Goal: Transaction & Acquisition: Purchase product/service

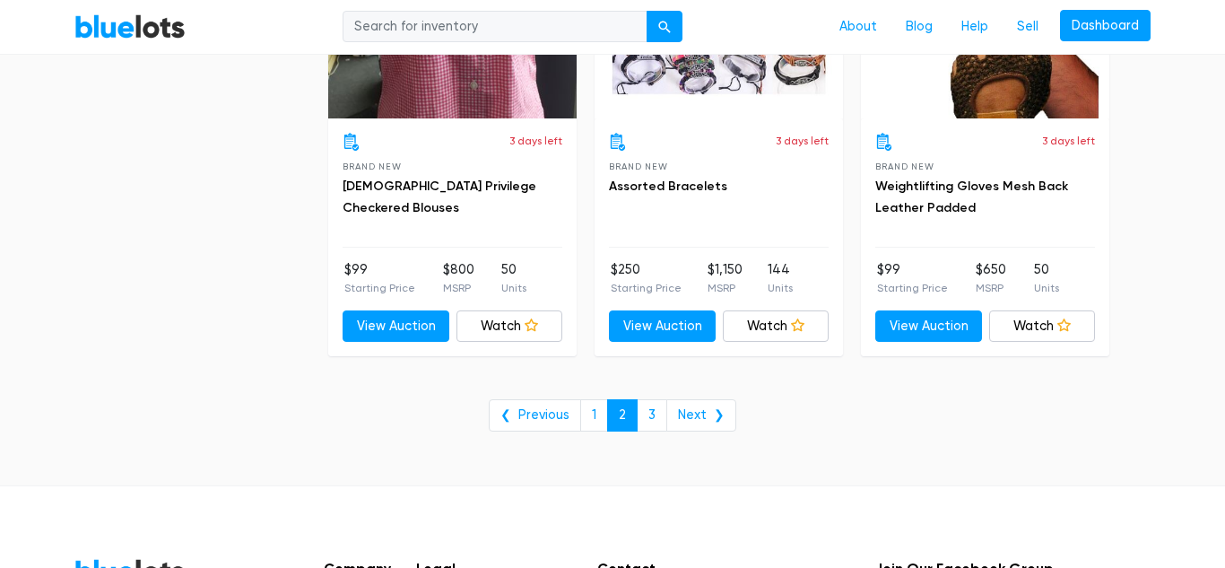
scroll to position [7379, 0]
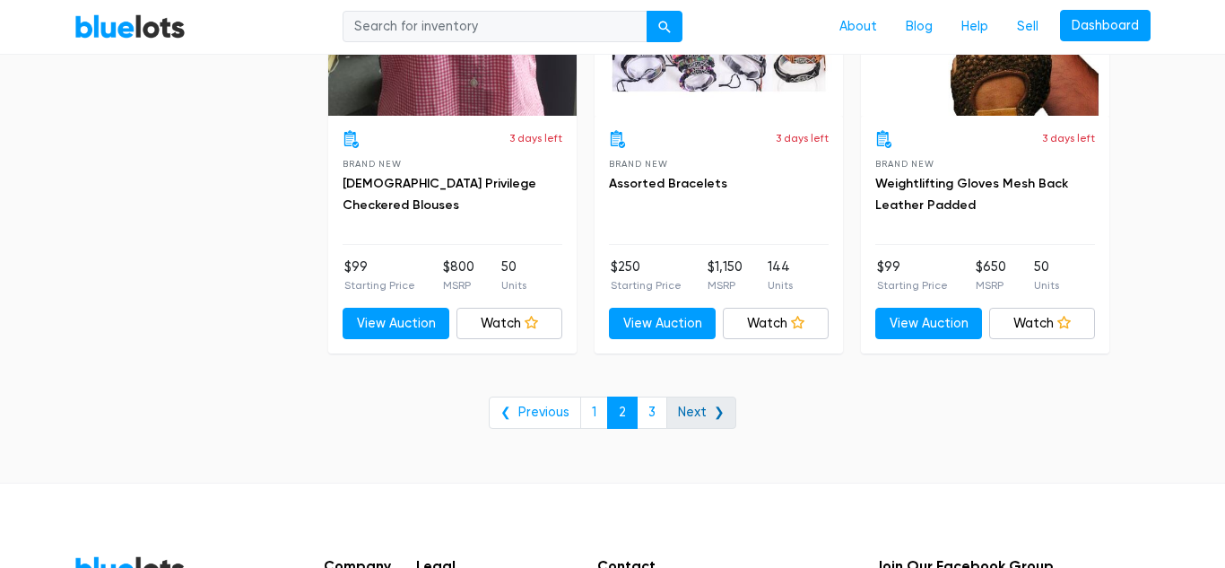
click at [693, 417] on link "Next ❯" at bounding box center [702, 413] width 70 height 32
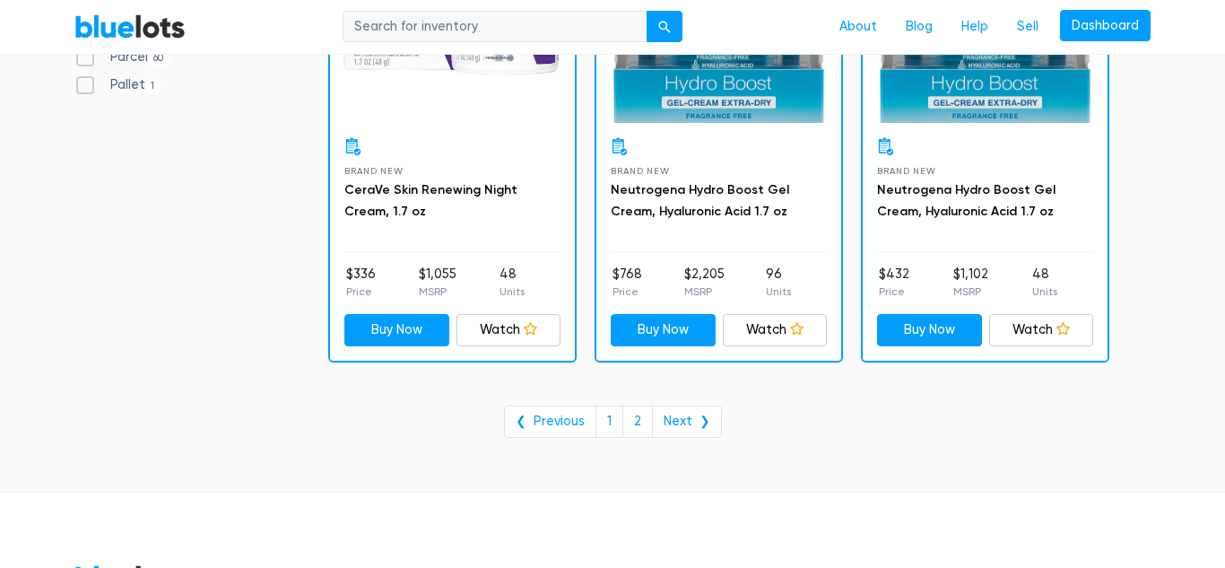
scroll to position [699, 0]
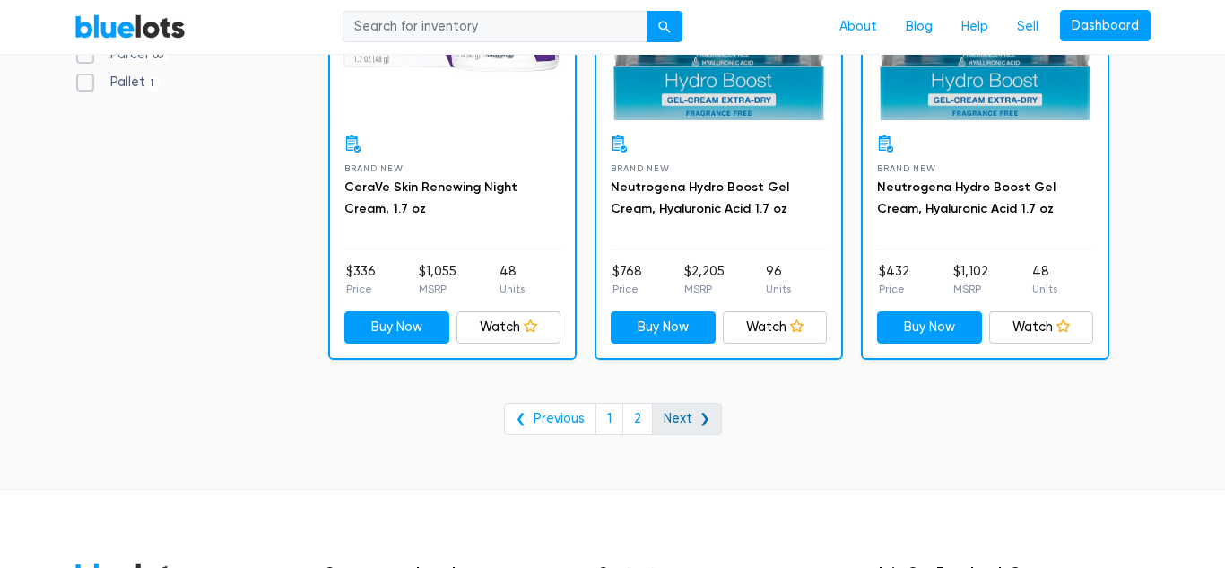
click at [686, 423] on link "Next ❯" at bounding box center [687, 419] width 70 height 32
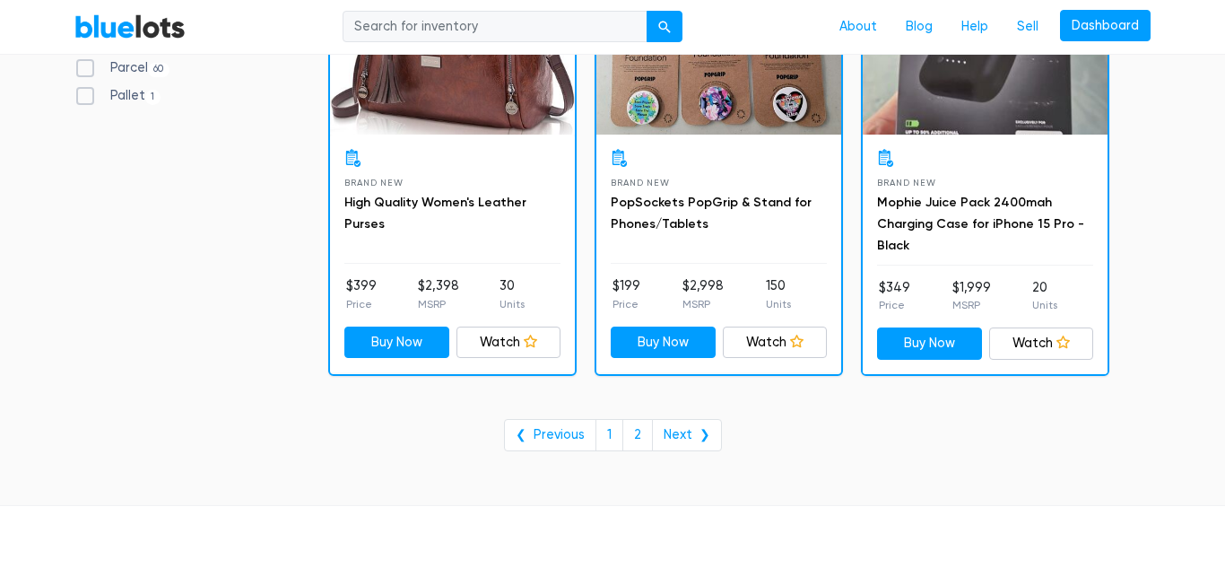
scroll to position [688, 0]
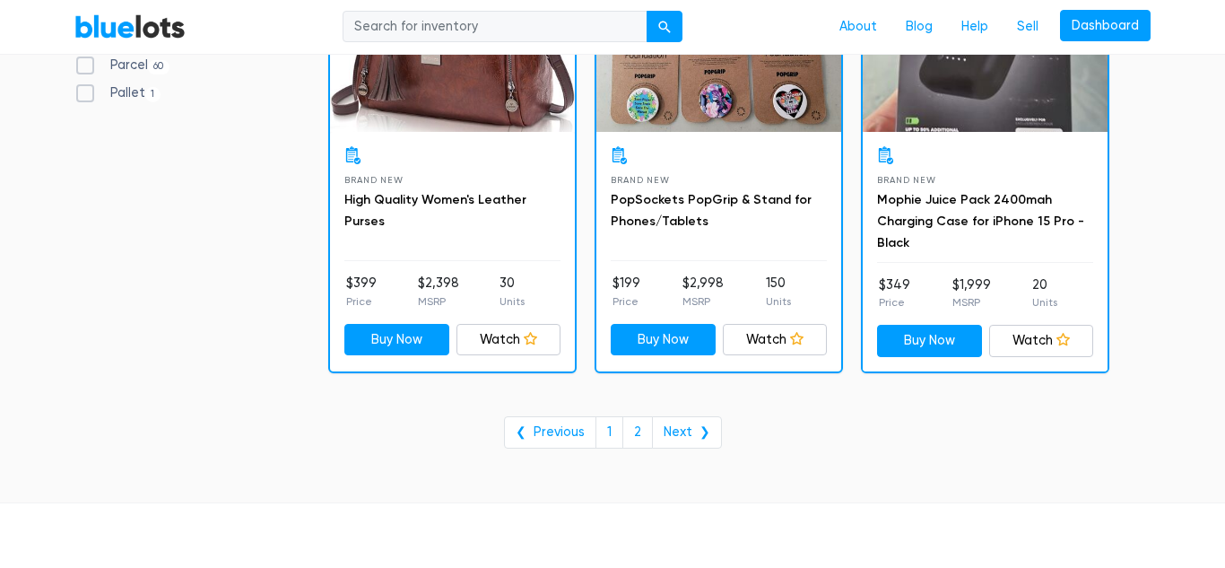
click at [686, 423] on link "Next ❯" at bounding box center [687, 432] width 70 height 32
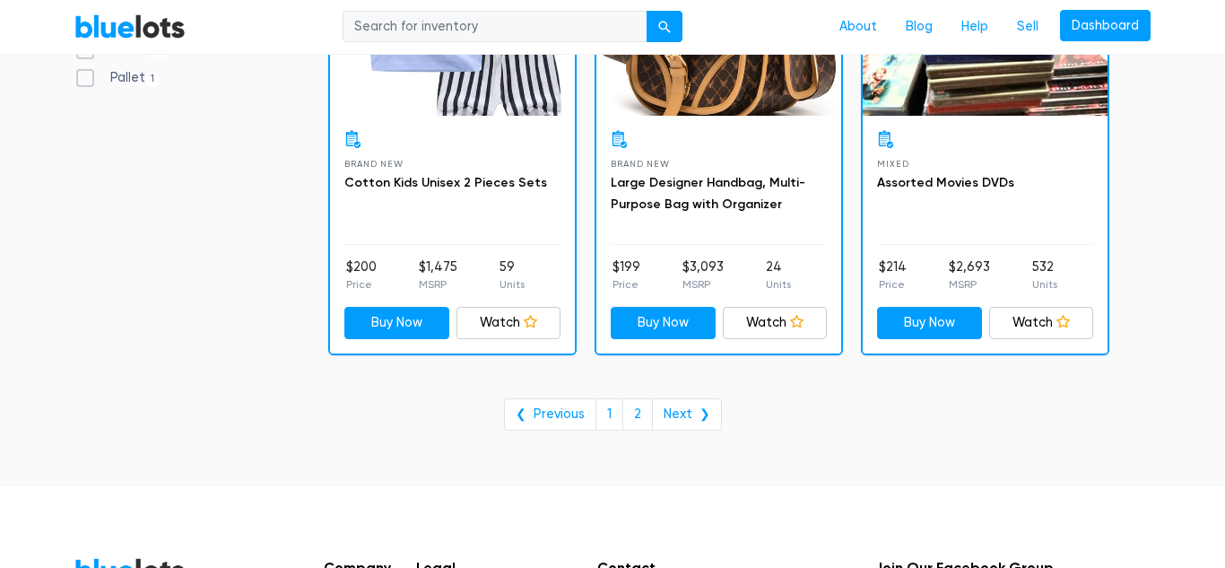
scroll to position [707, 0]
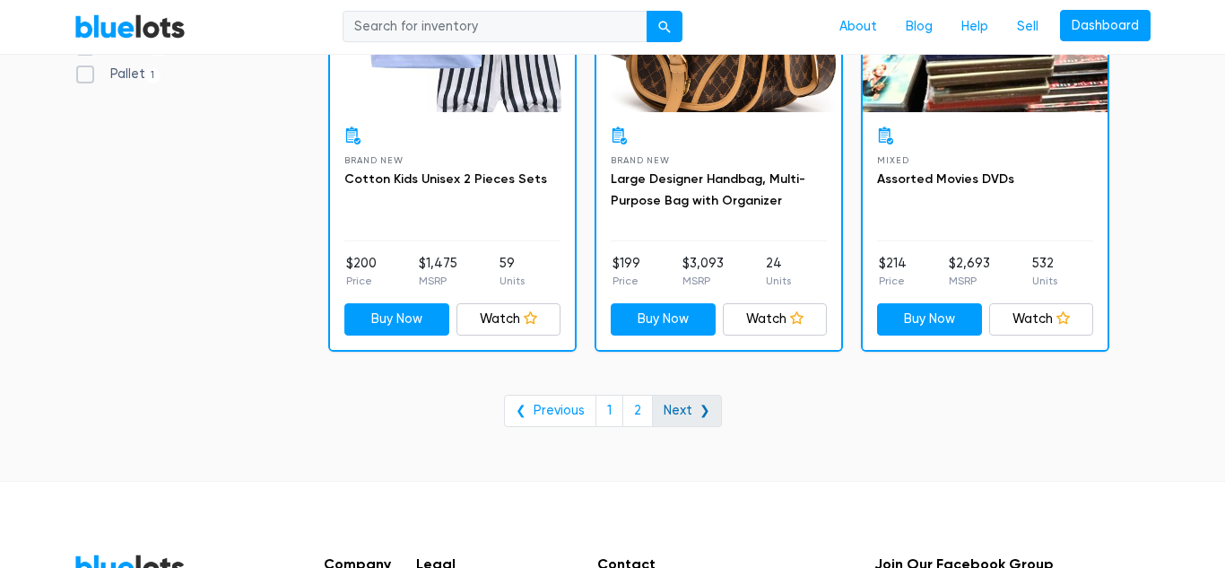
click at [693, 404] on link "Next ❯" at bounding box center [687, 411] width 70 height 32
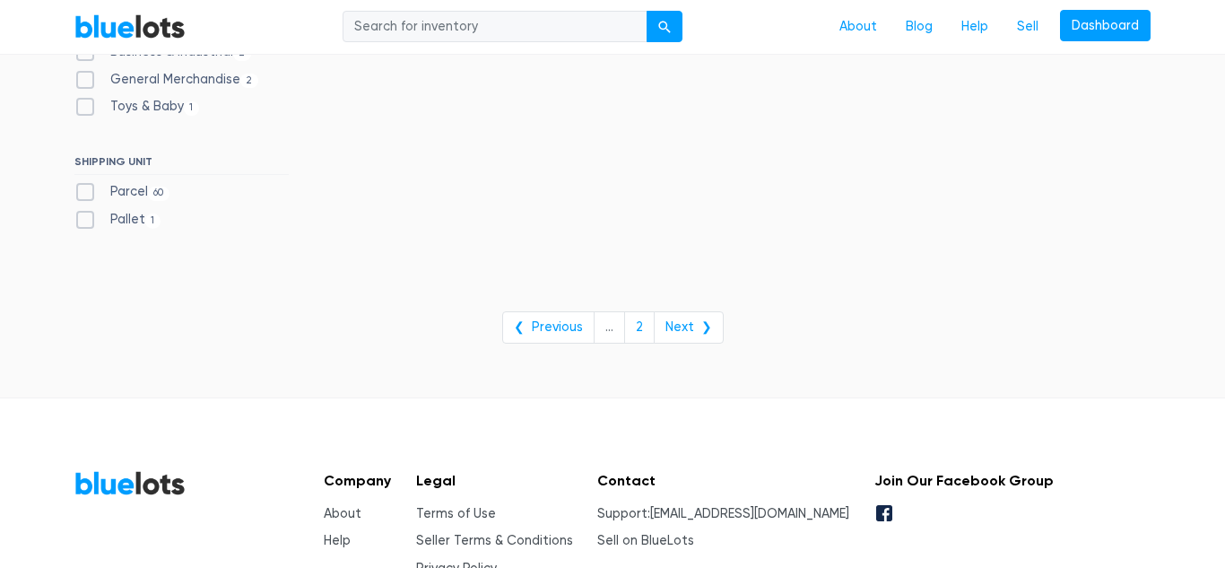
scroll to position [563, 0]
click at [683, 336] on link "Next ❯" at bounding box center [689, 325] width 70 height 32
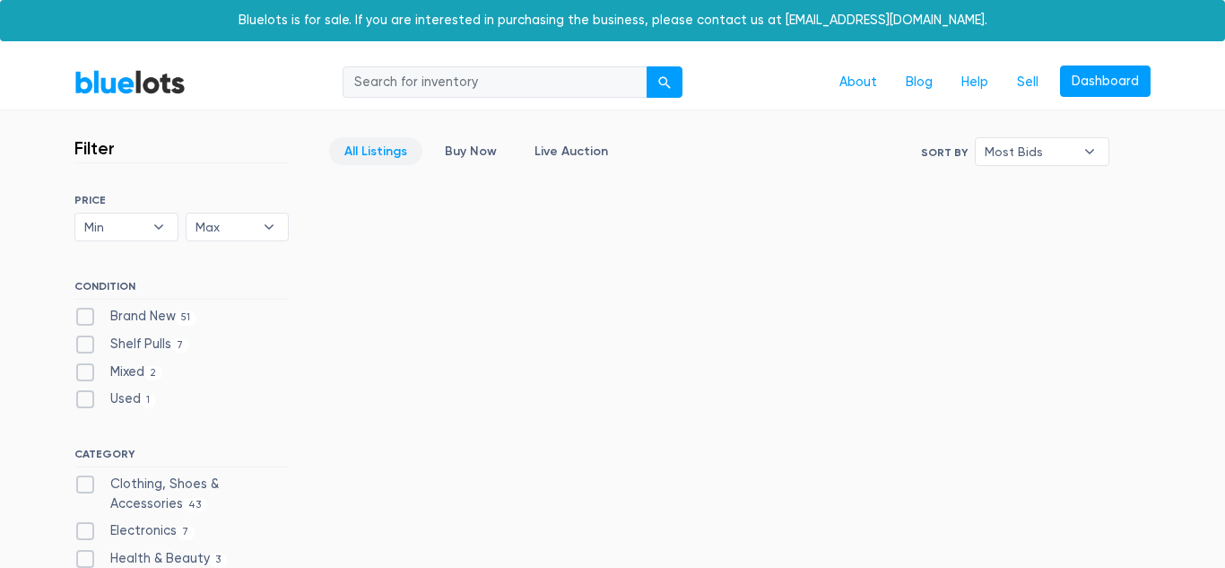
click at [383, 149] on link "All Listings" at bounding box center [375, 151] width 93 height 28
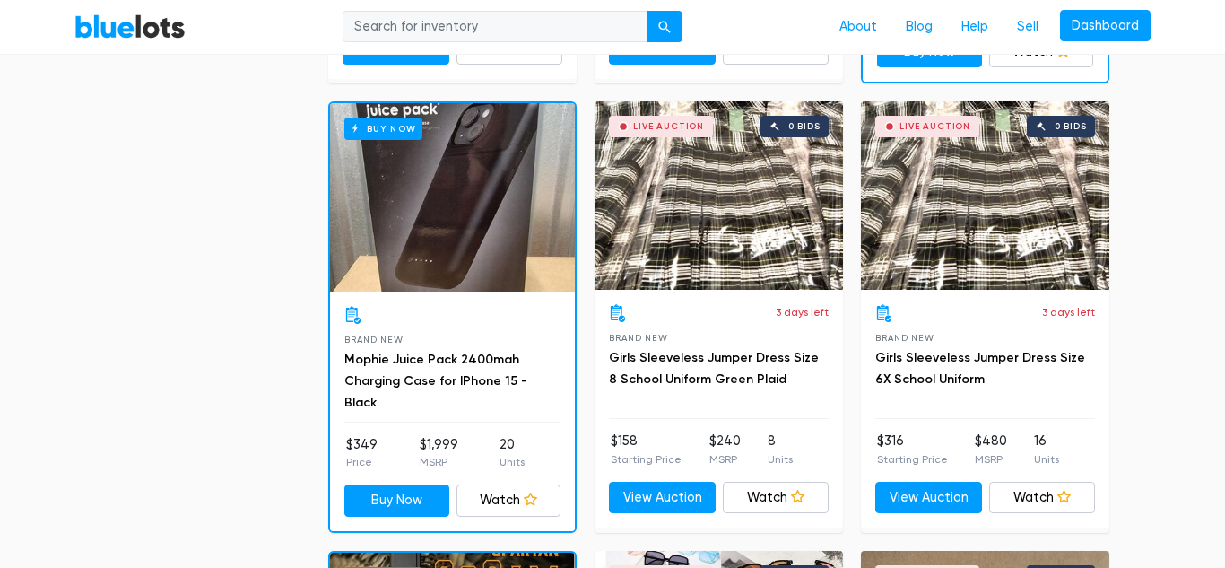
scroll to position [1398, 0]
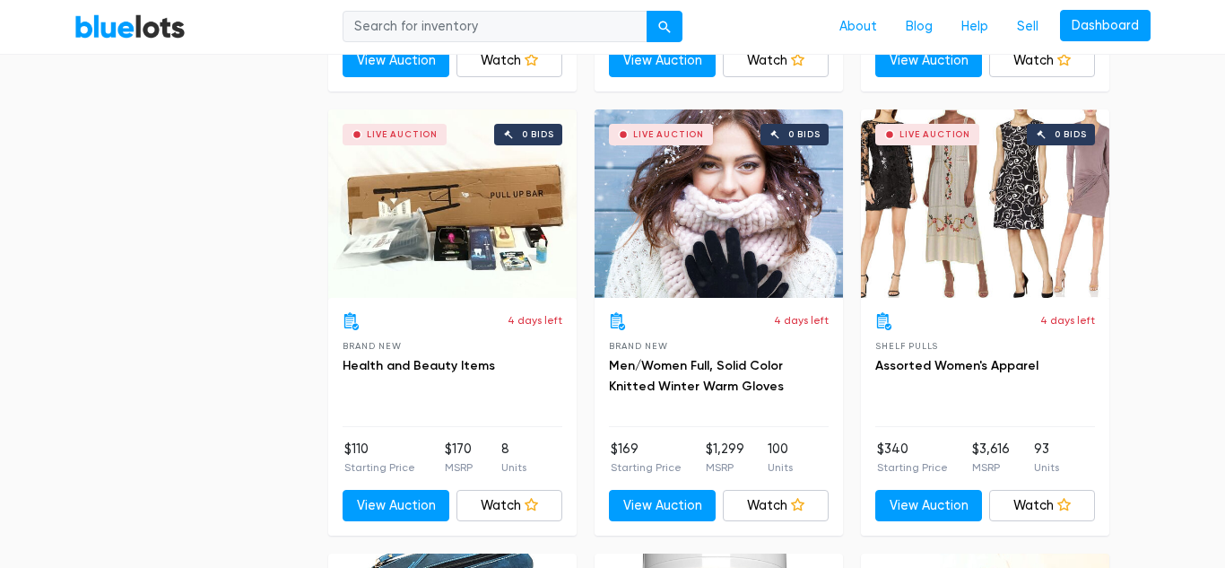
scroll to position [4061, 0]
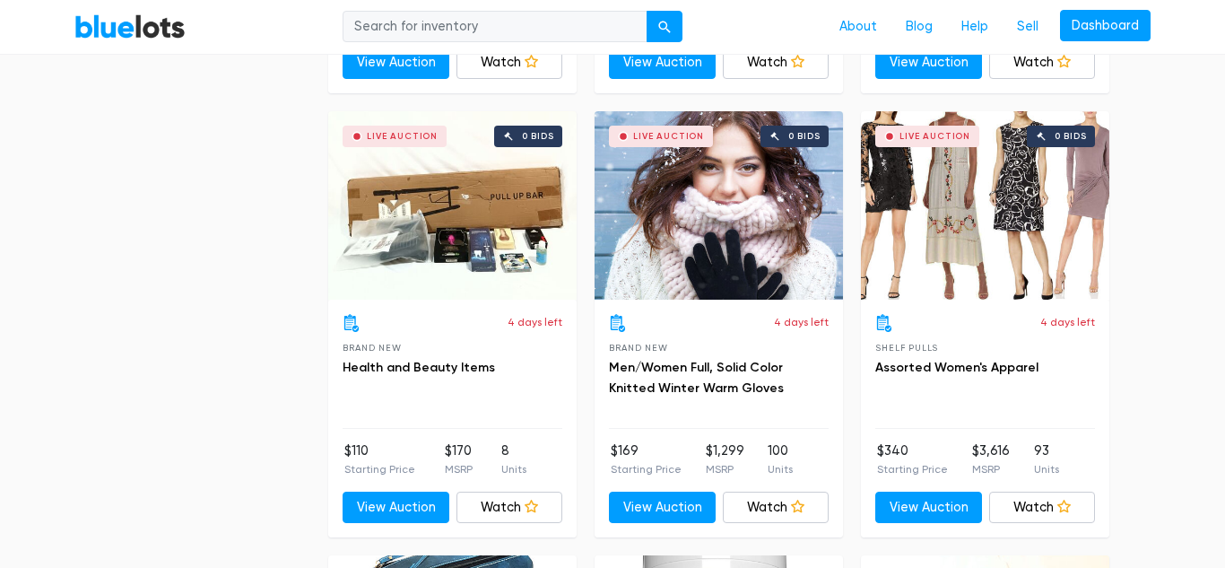
click at [973, 201] on div "Live Auction 0 bids" at bounding box center [985, 205] width 248 height 188
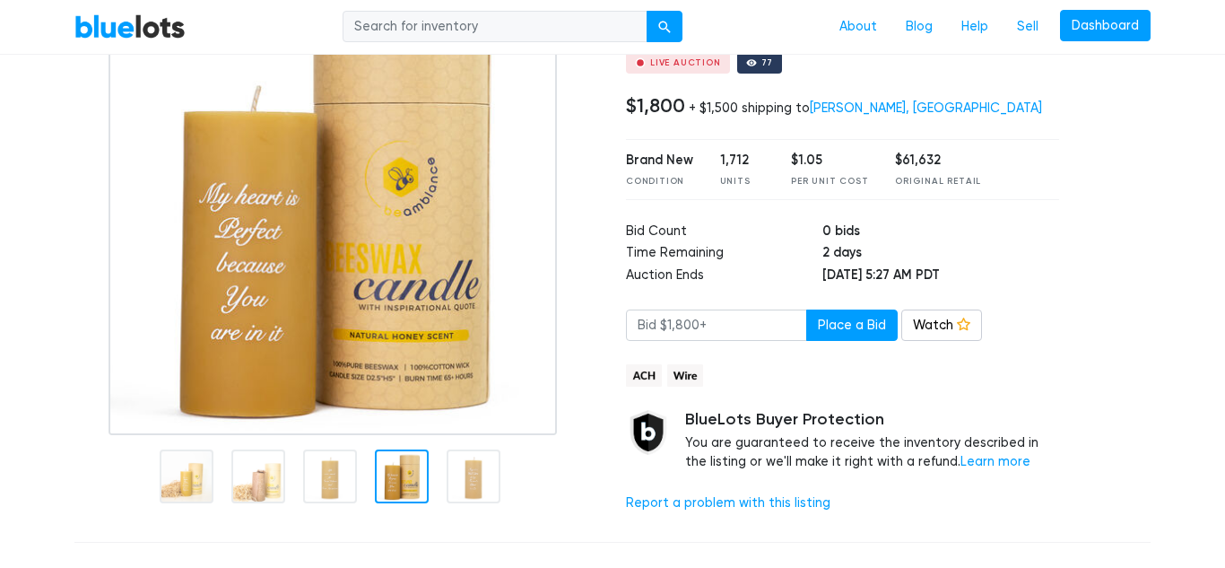
scroll to position [23, 0]
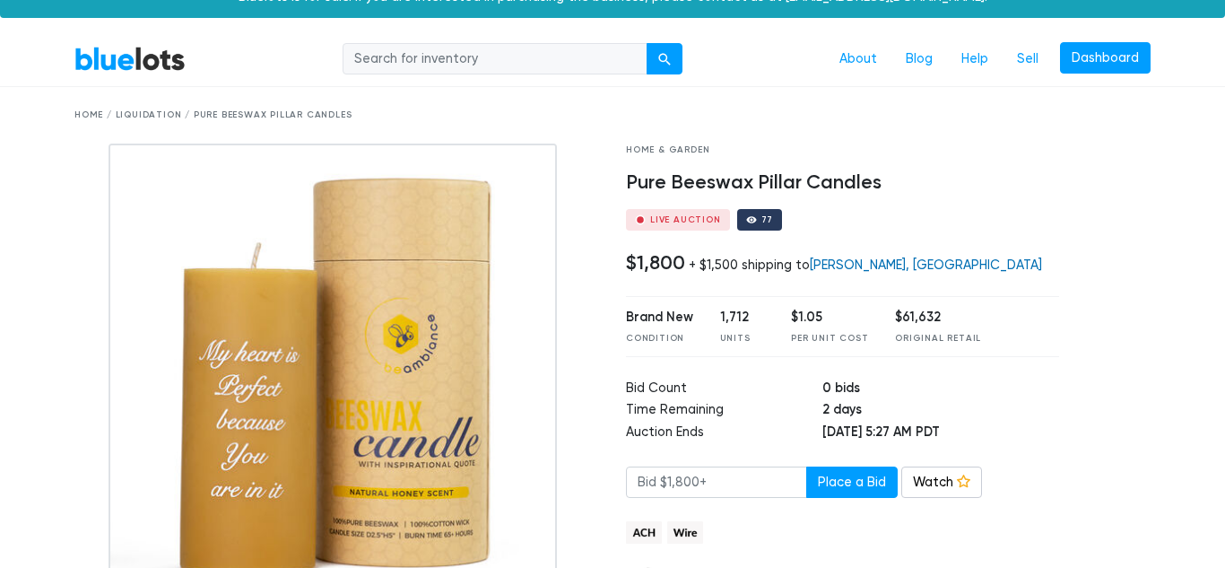
click at [854, 262] on link "[PERSON_NAME], [GEOGRAPHIC_DATA]" at bounding box center [926, 264] width 232 height 15
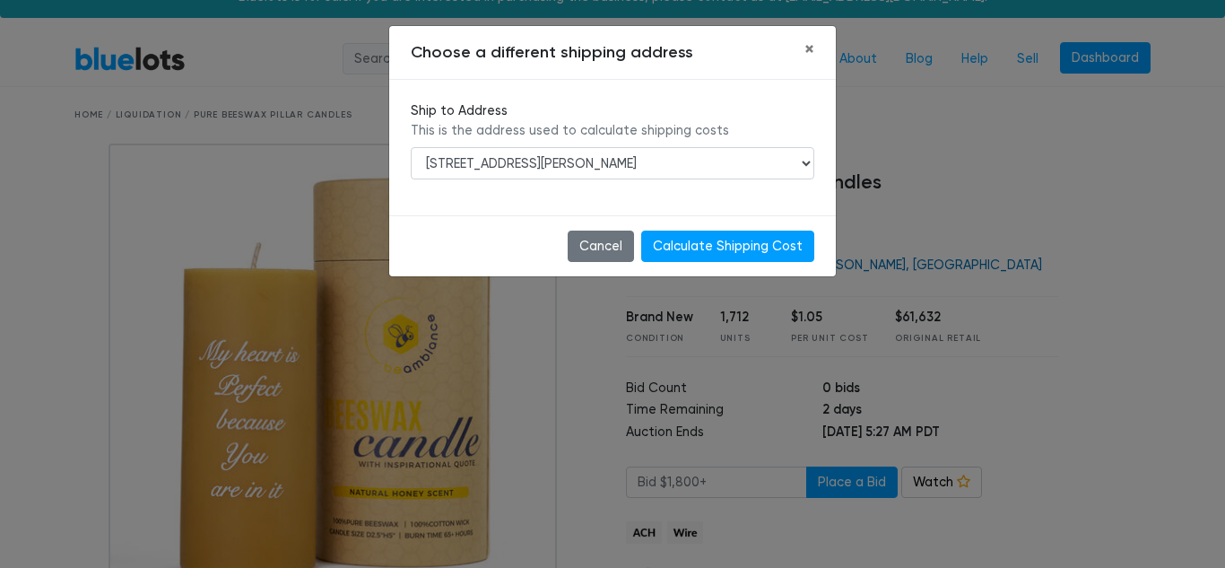
click at [854, 262] on div "Choose a different shipping address × Ship to Address This is the address used …" at bounding box center [612, 284] width 1225 height 568
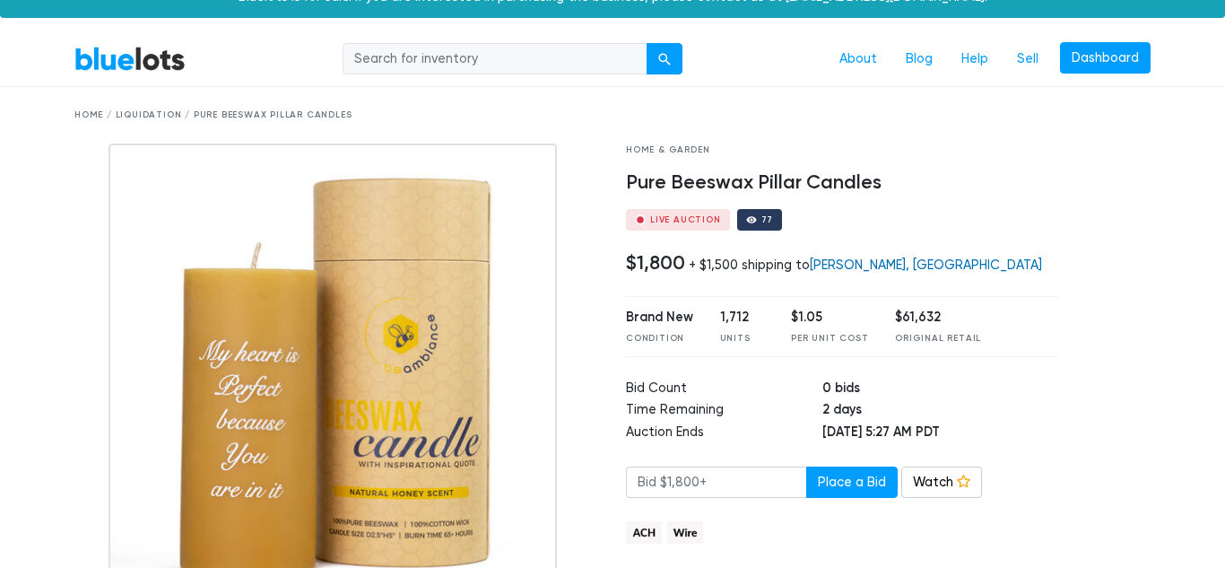
click at [841, 260] on link "[PERSON_NAME], [GEOGRAPHIC_DATA]" at bounding box center [926, 264] width 232 height 15
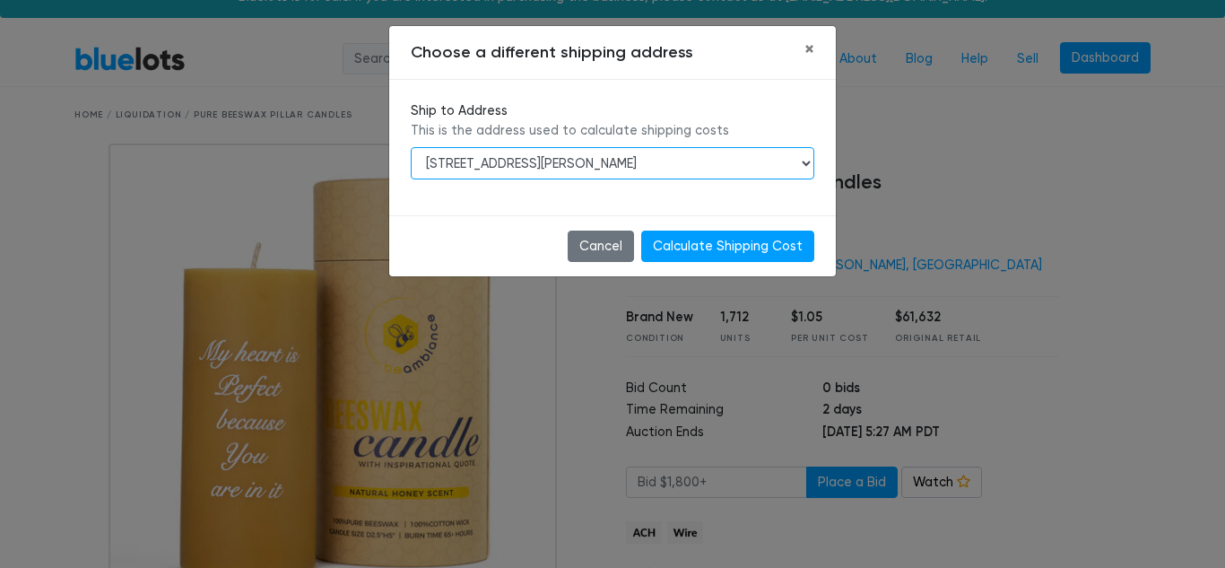
click at [809, 163] on select "[STREET_ADDRESS]-5312 [STREET_ADDRESS][PERSON_NAME]-[GEOGRAPHIC_DATA][STREET_AD…" at bounding box center [613, 163] width 404 height 32
select select "25284"
click at [411, 147] on select "3518 Jeffersonville Rd, Macon, GA, 31217-5312 1394 GA Highway 112, Cochran, GA,…" at bounding box center [613, 163] width 404 height 32
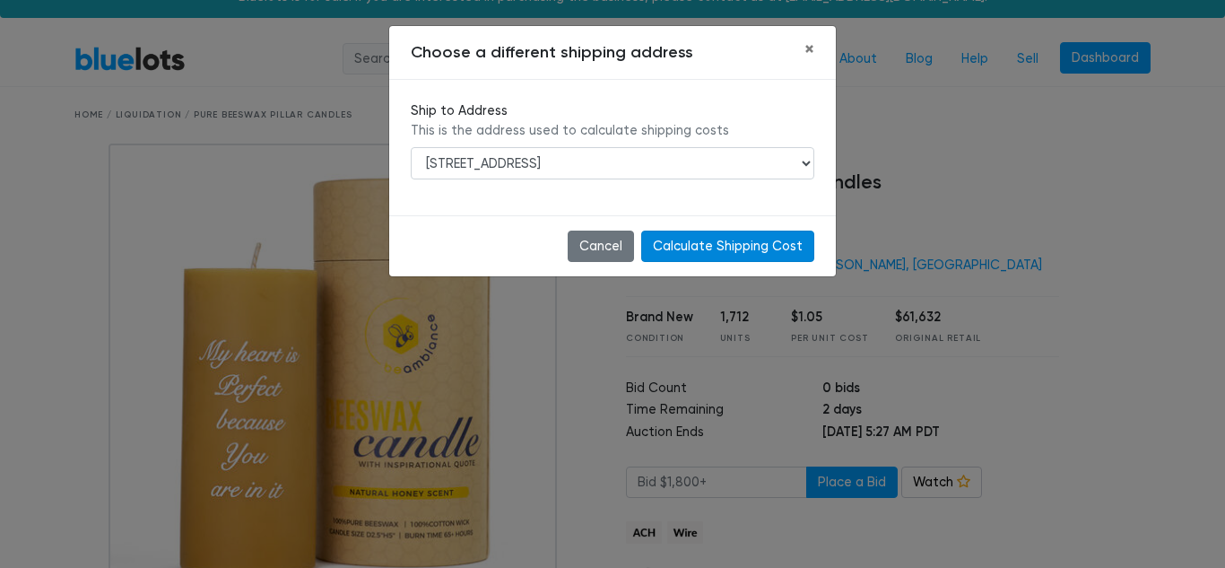
click at [745, 255] on input "Calculate Shipping Cost" at bounding box center [727, 247] width 173 height 32
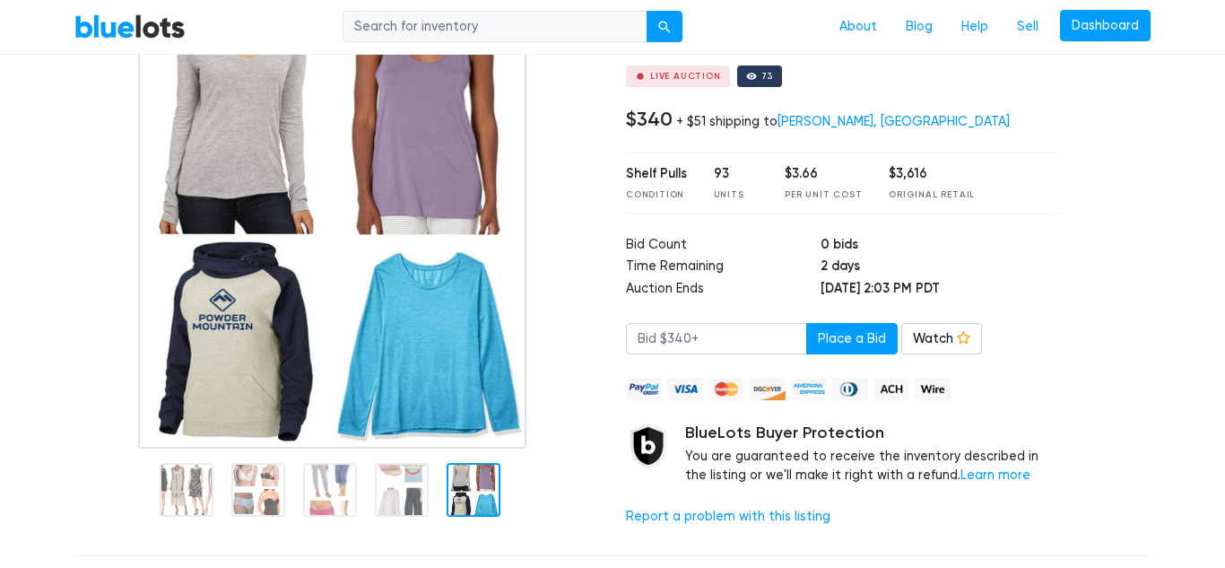
scroll to position [170, 0]
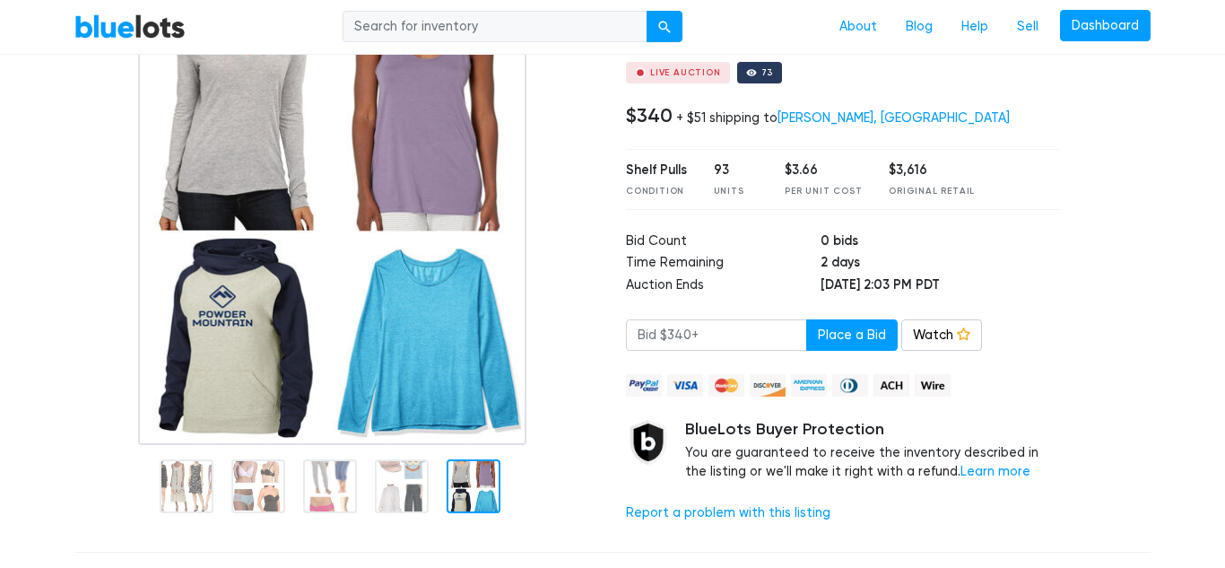
click at [586, 326] on div at bounding box center [336, 220] width 525 height 449
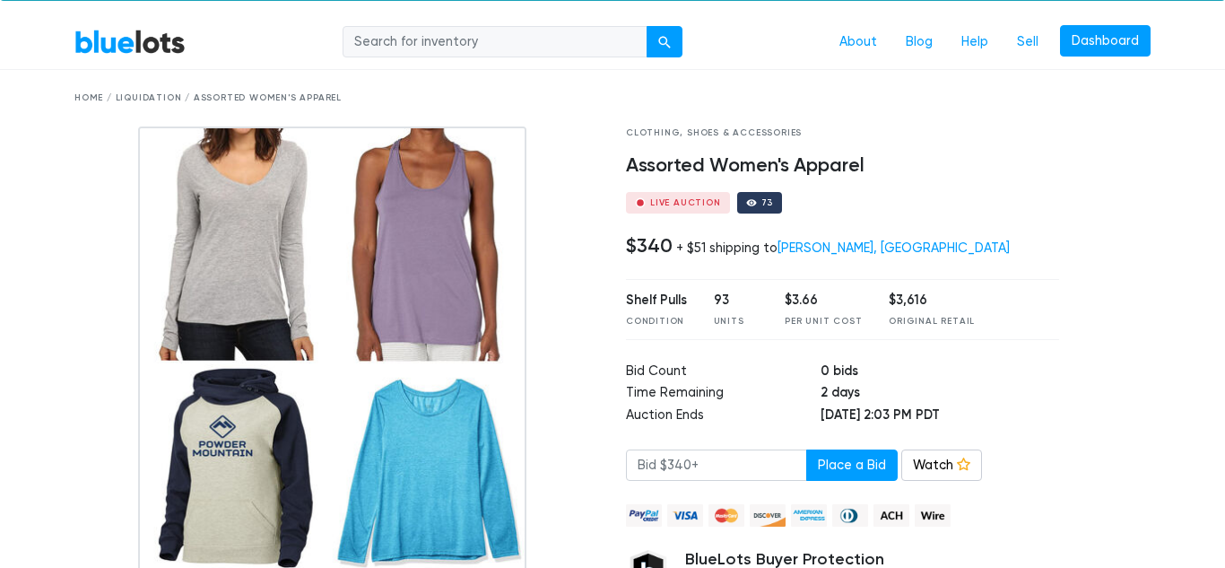
scroll to position [0, 0]
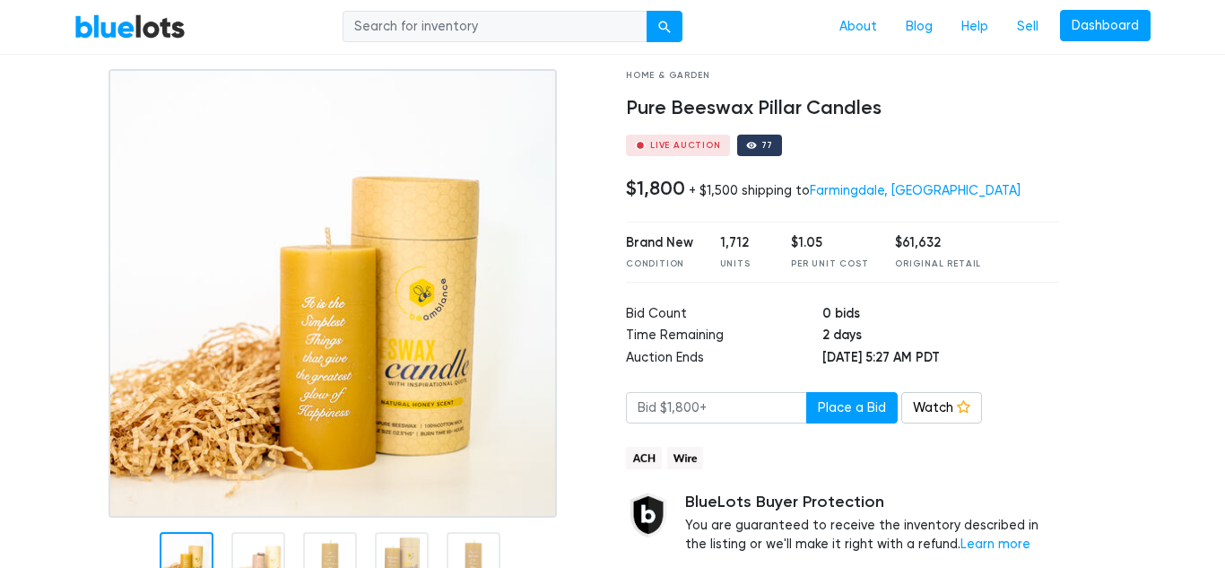
scroll to position [100, 0]
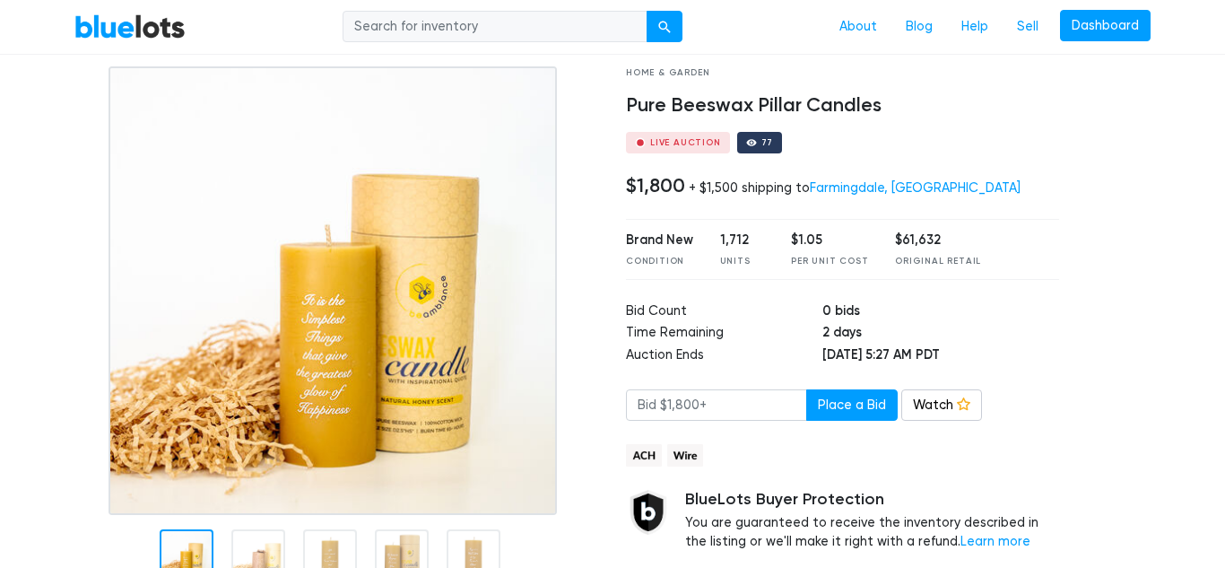
click at [863, 241] on div "Brand New Condition 1,712 Units $1.05 Per Unit Cost $61,632 Original Retail" at bounding box center [842, 249] width 433 height 60
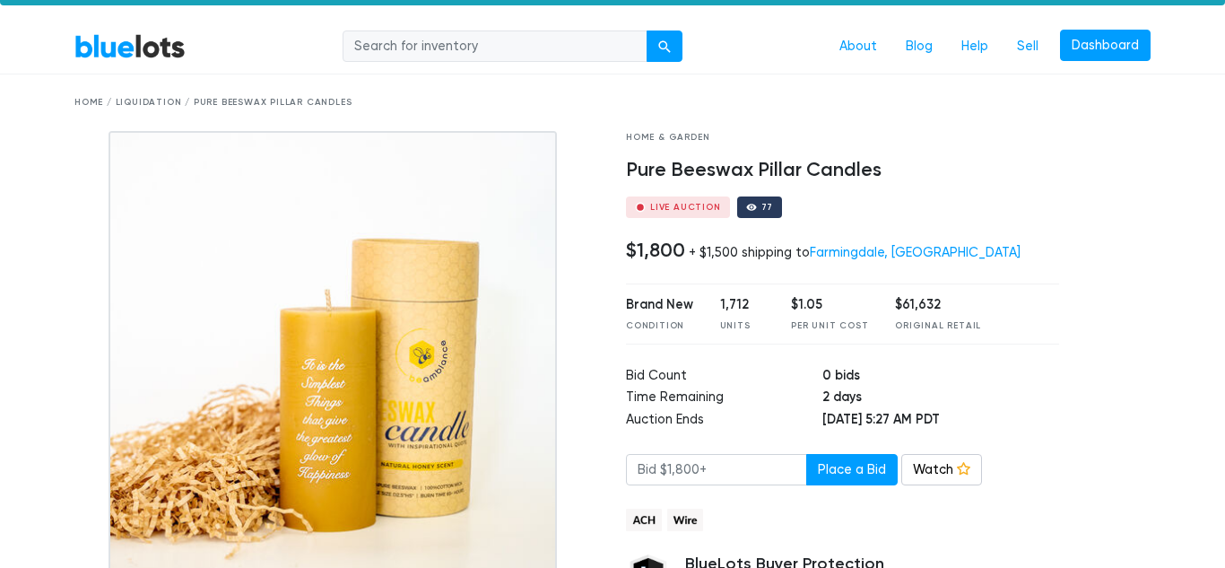
scroll to position [34, 0]
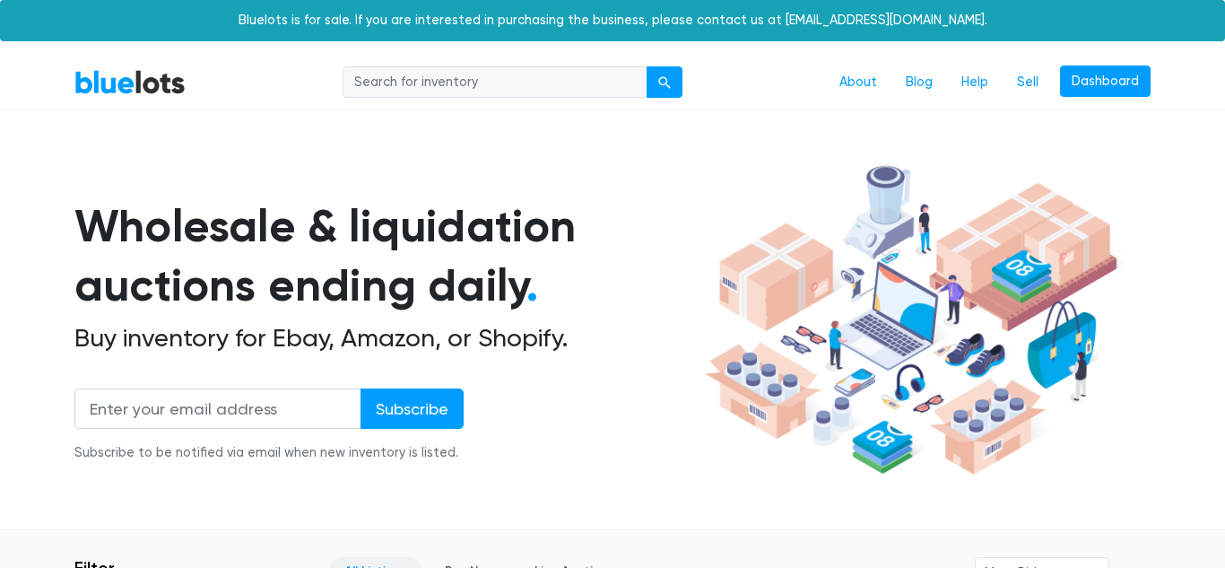
scroll to position [4061, 0]
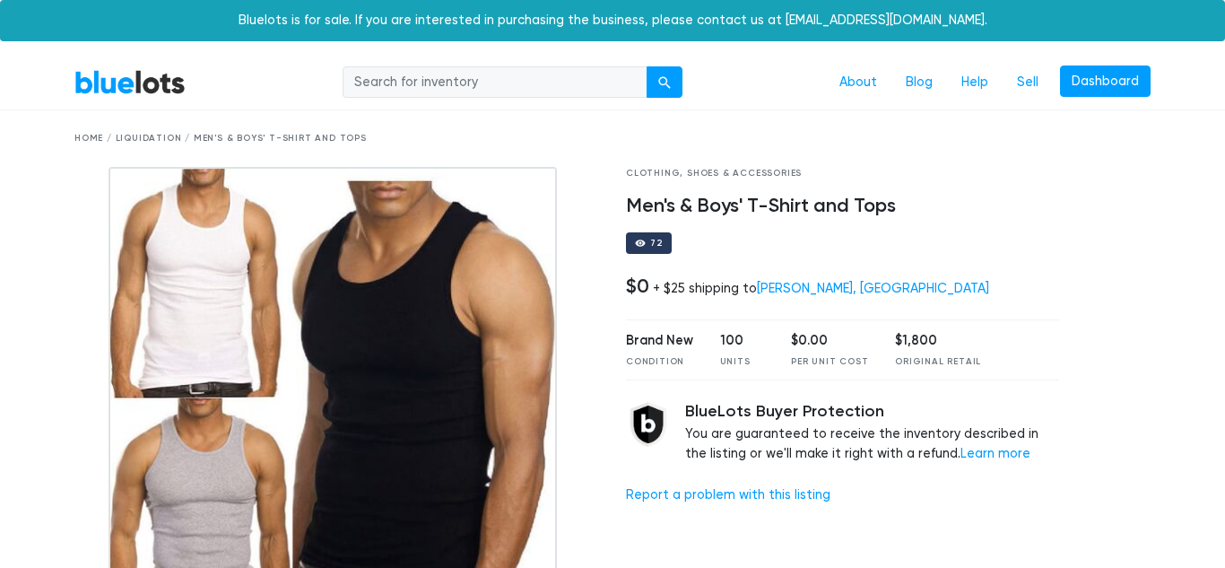
click at [398, 382] on img at bounding box center [333, 391] width 449 height 449
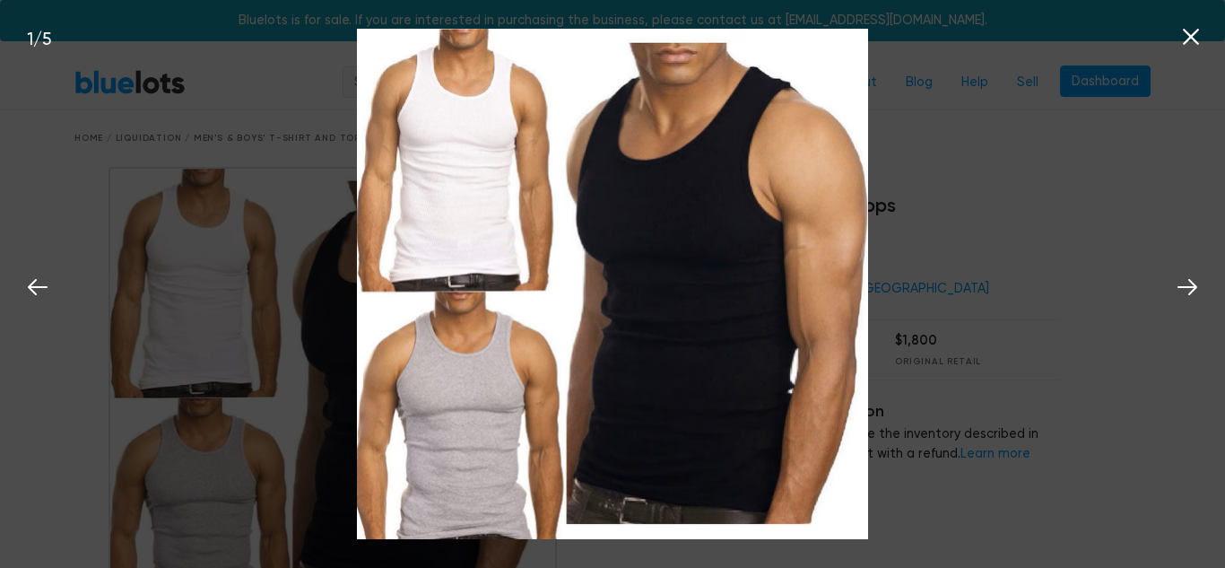
click at [1188, 41] on icon at bounding box center [1191, 37] width 16 height 16
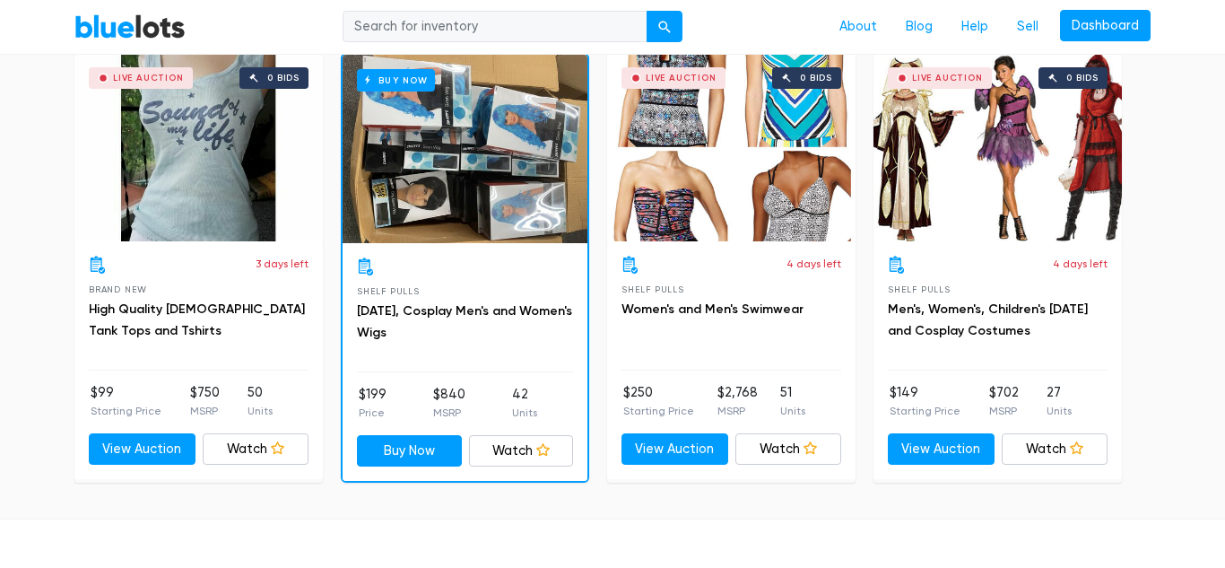
scroll to position [1053, 0]
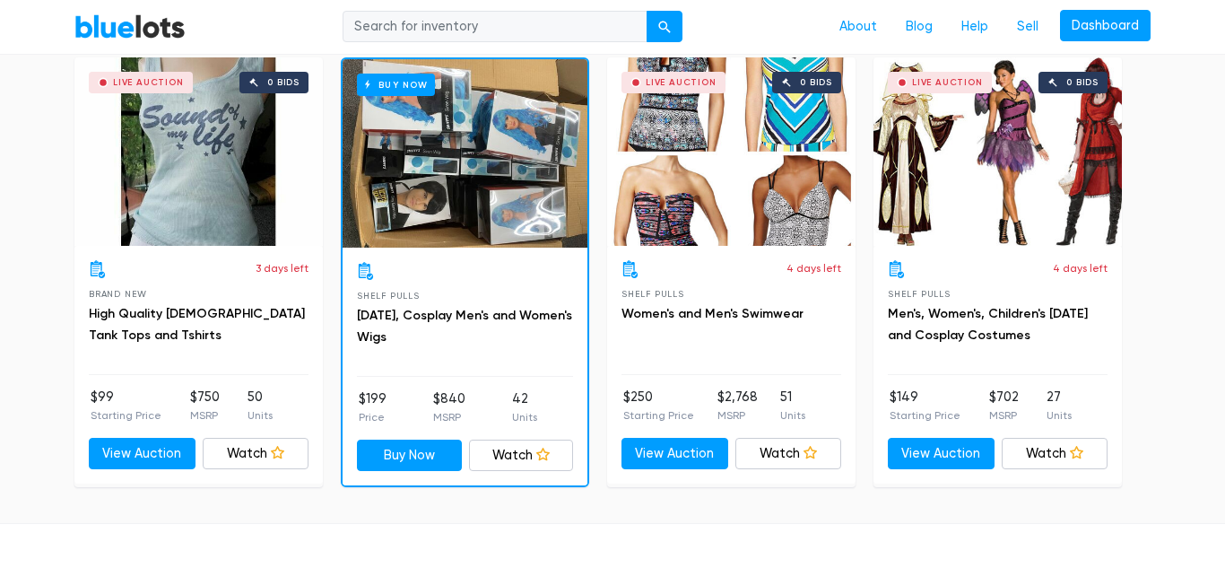
click at [38, 384] on div "Similar Listings Live Auction 0 bids 3 days left Brand New High Quality Ladies …" at bounding box center [612, 249] width 1225 height 548
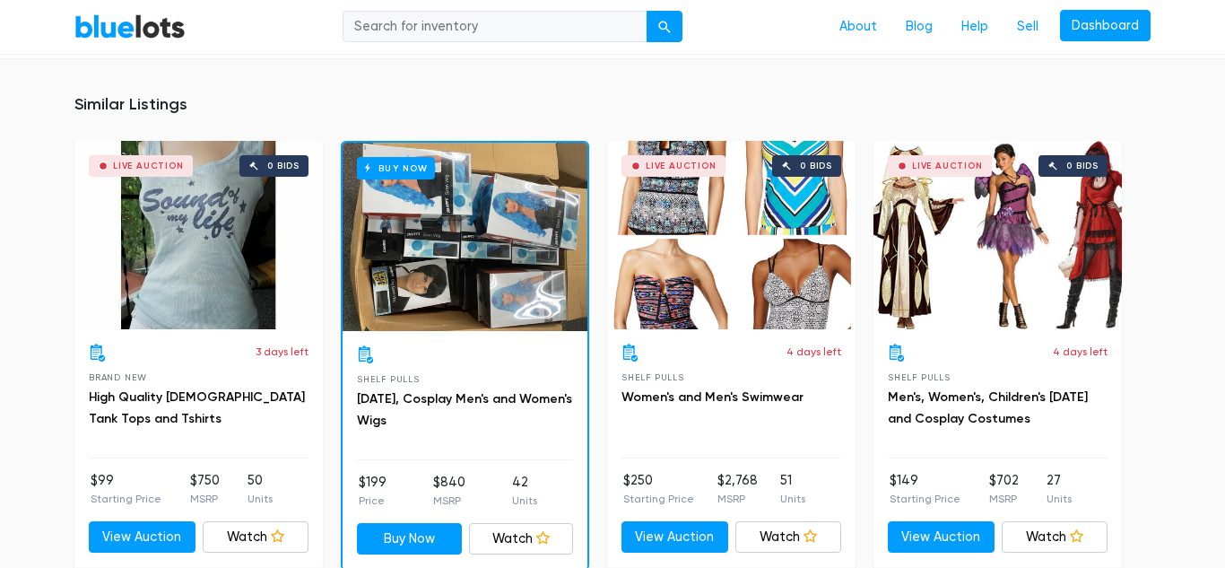
scroll to position [974, 0]
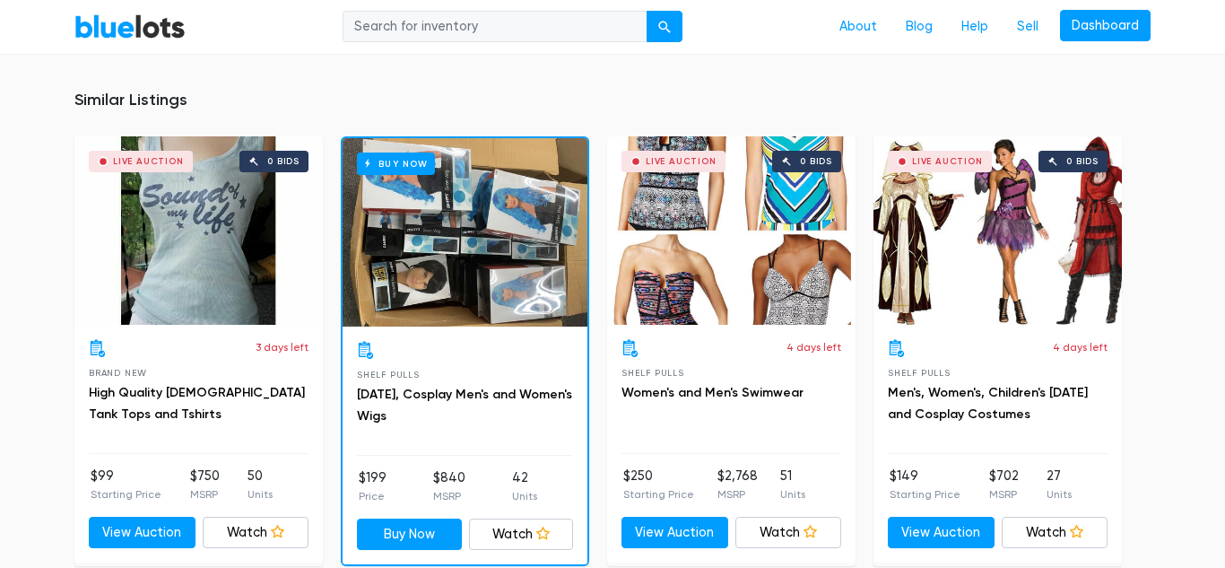
click at [209, 307] on div "Live Auction 0 bids" at bounding box center [198, 230] width 248 height 188
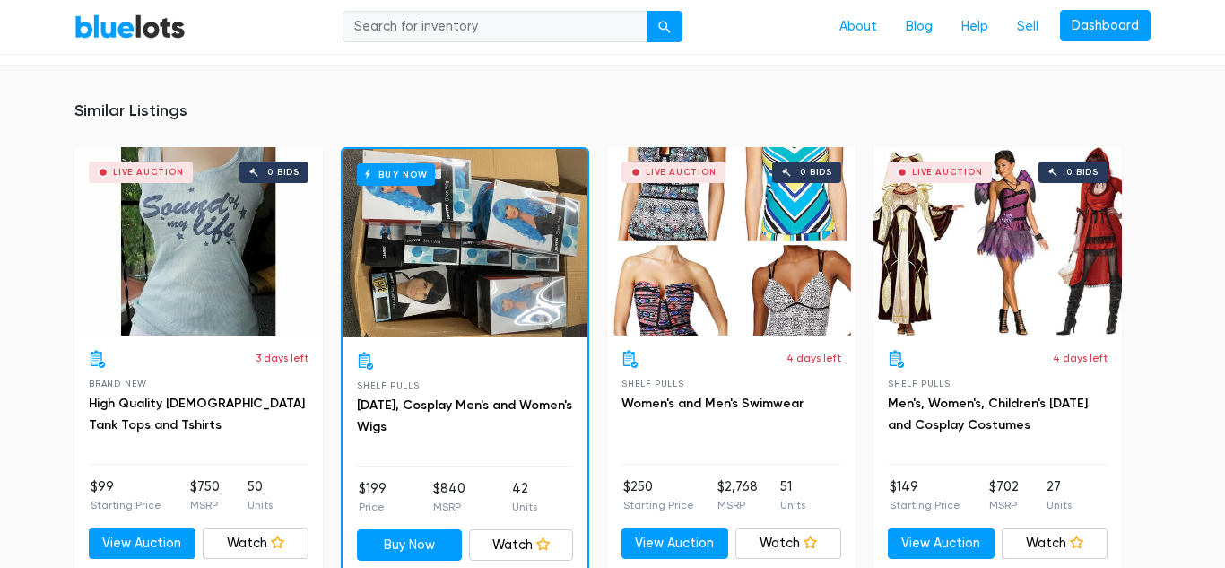
scroll to position [960, 0]
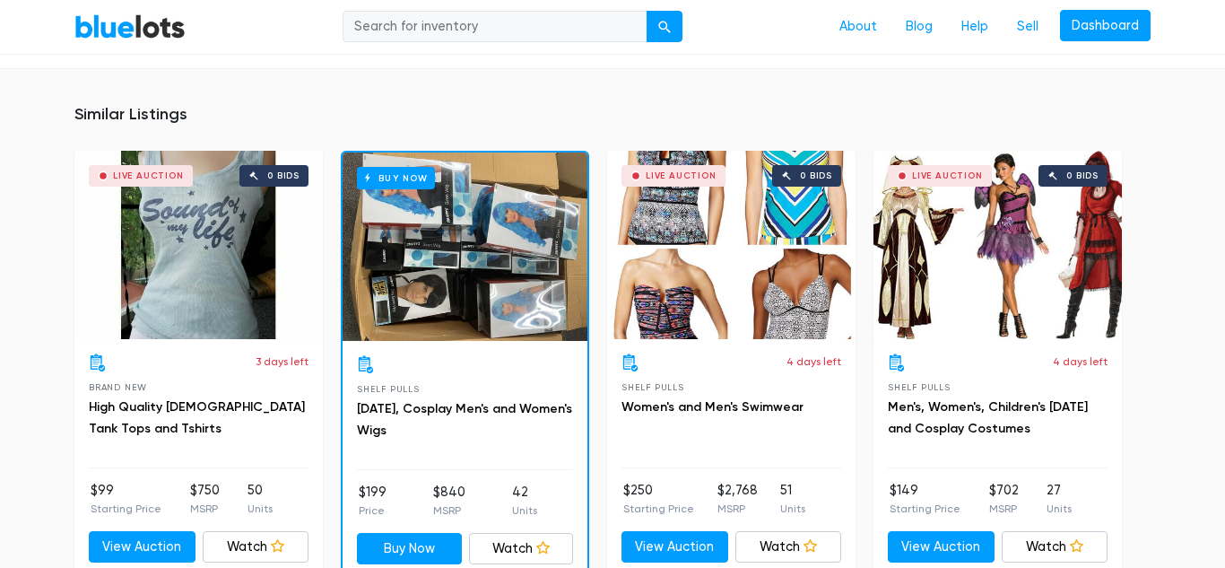
click at [685, 276] on div "Live Auction 0 bids" at bounding box center [731, 245] width 248 height 188
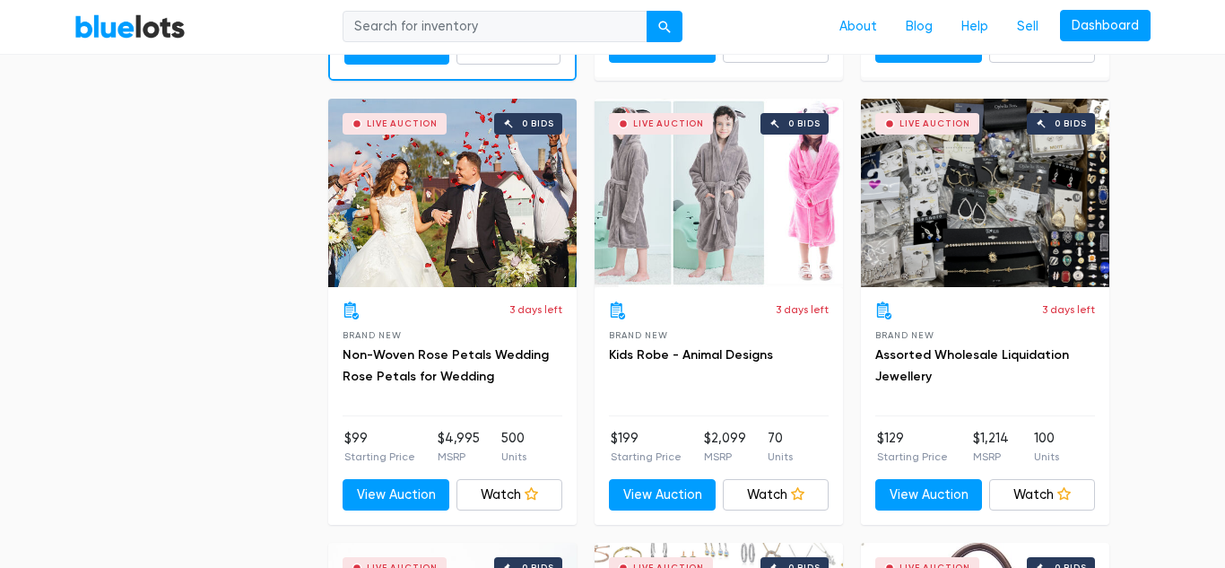
scroll to position [2299, 0]
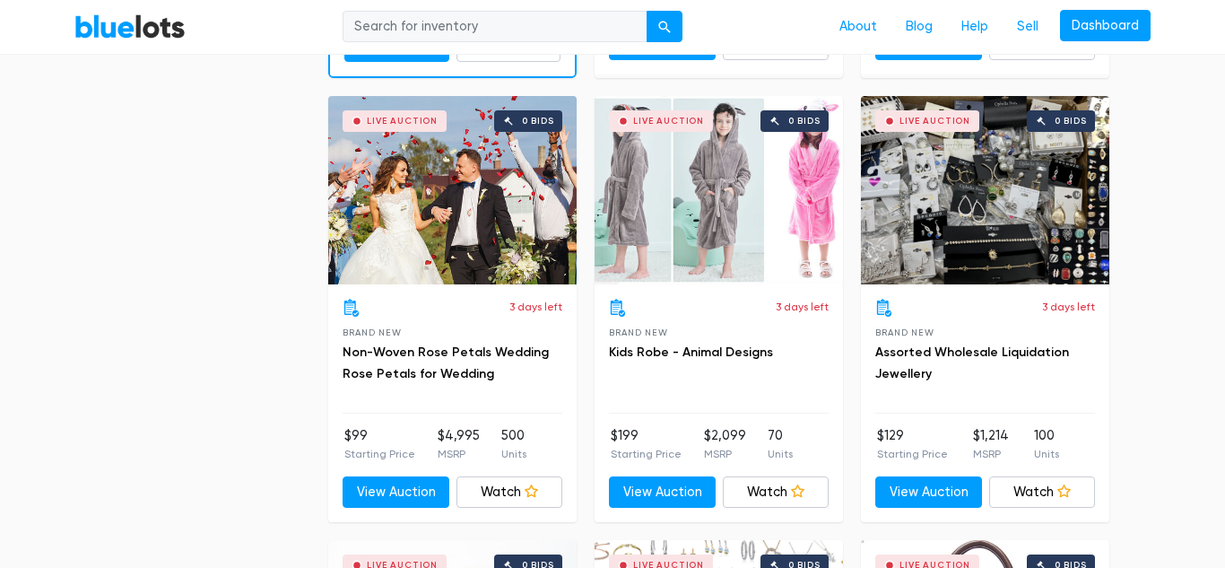
click at [737, 196] on div "Live Auction 0 bids" at bounding box center [719, 190] width 248 height 188
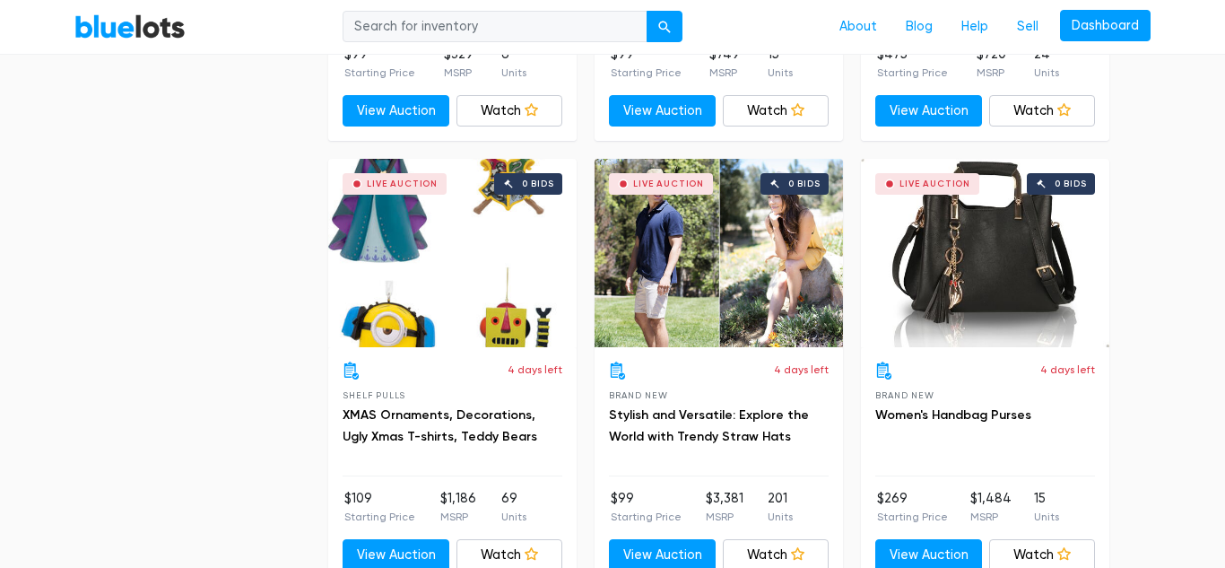
scroll to position [4902, 0]
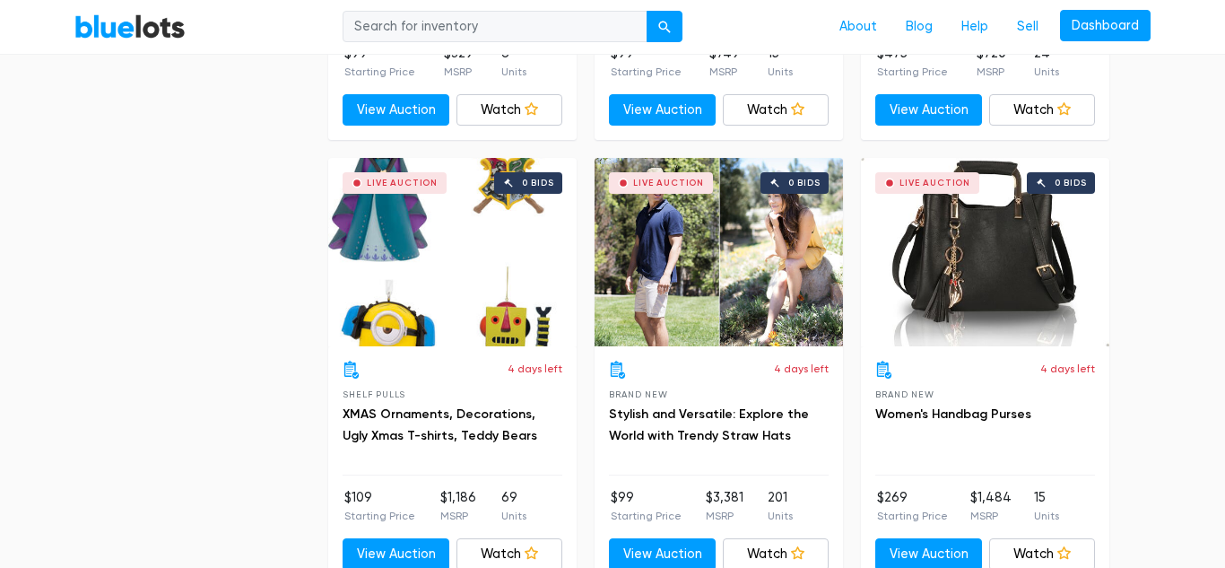
click at [423, 308] on div "Live Auction 0 bids" at bounding box center [452, 252] width 248 height 188
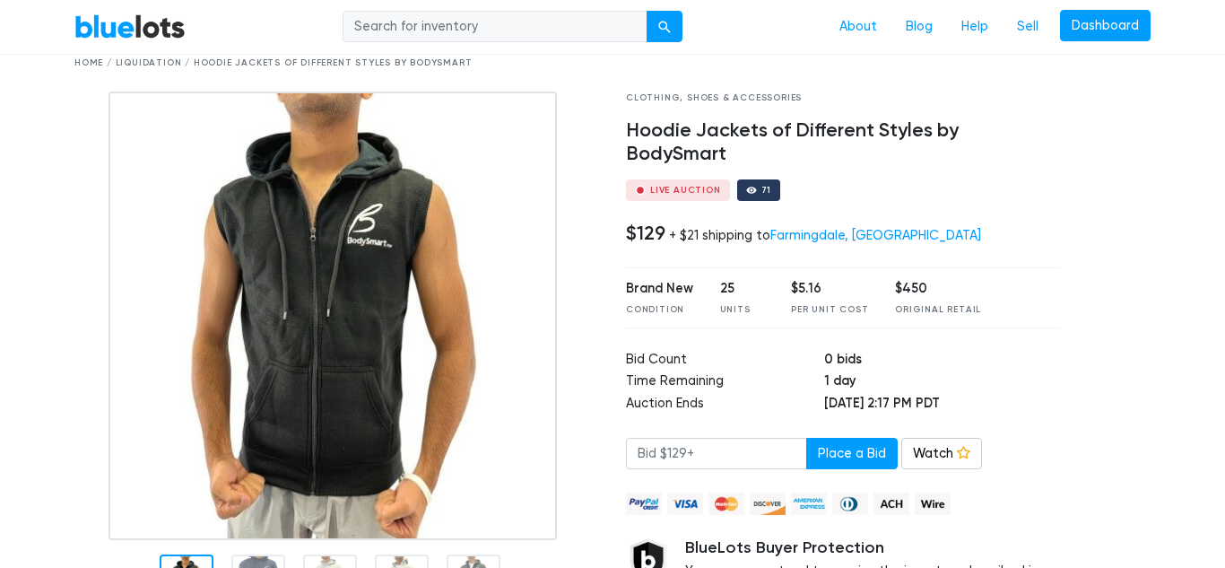
scroll to position [74, 0]
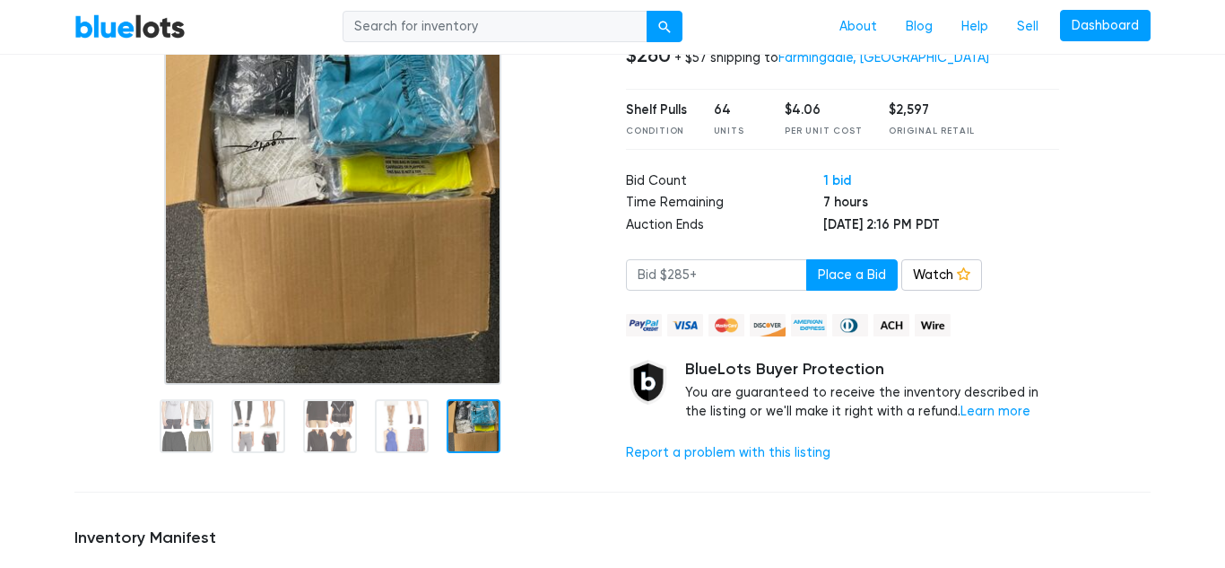
scroll to position [232, 0]
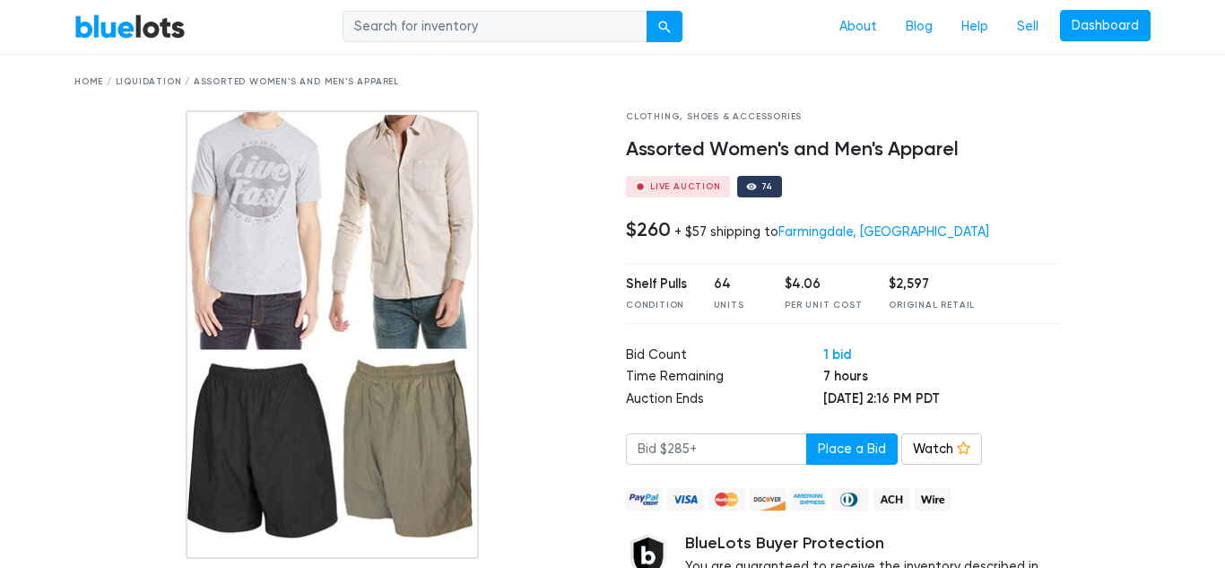
scroll to position [53, 0]
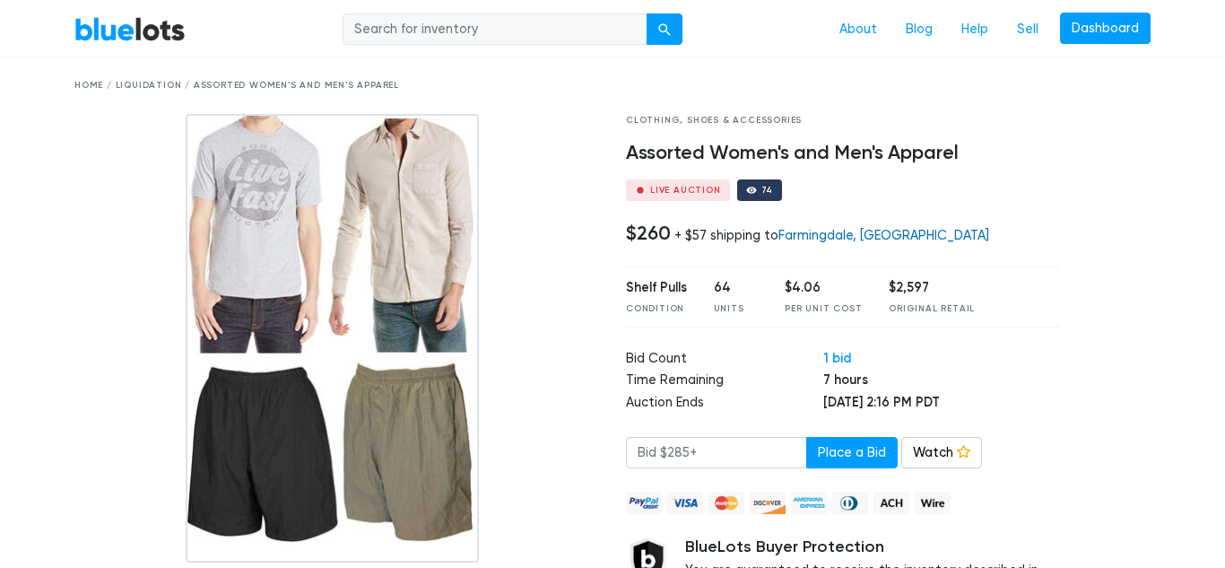
click at [841, 235] on link "Farmingdale, NY" at bounding box center [884, 235] width 211 height 15
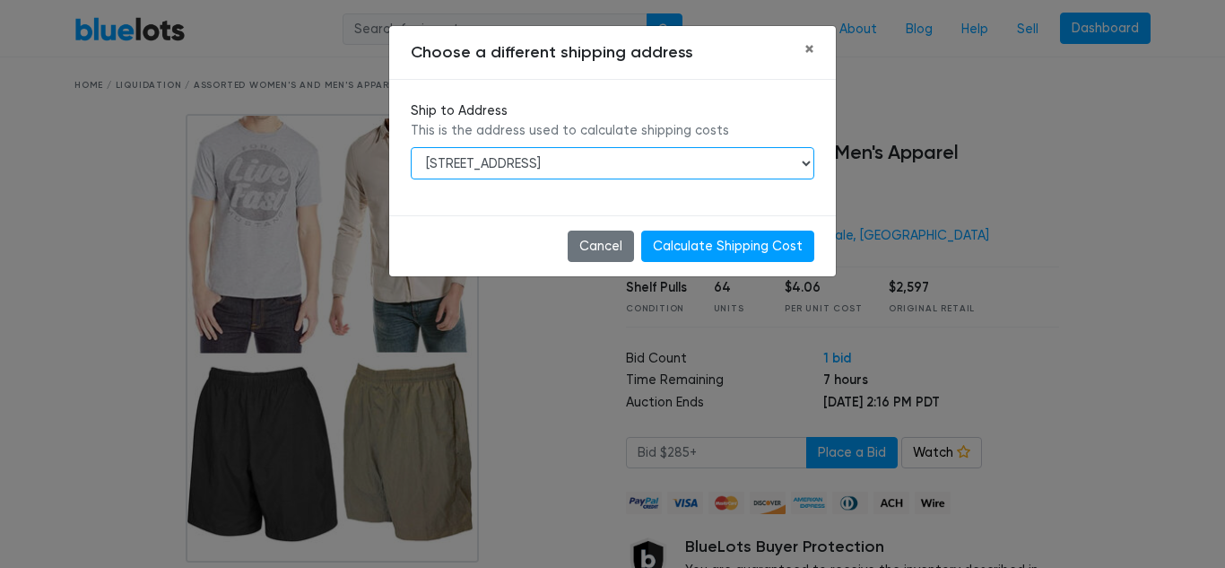
click at [806, 161] on select "3518 Jeffersonville Rd, Macon, GA, 31217-5312 1394 GA Highway 112, Cochran, GA,…" at bounding box center [613, 163] width 404 height 32
select select "25283"
click at [411, 147] on select "3518 Jeffersonville Rd, Macon, GA, 31217-5312 1394 GA Highway 112, Cochran, GA,…" at bounding box center [613, 163] width 404 height 32
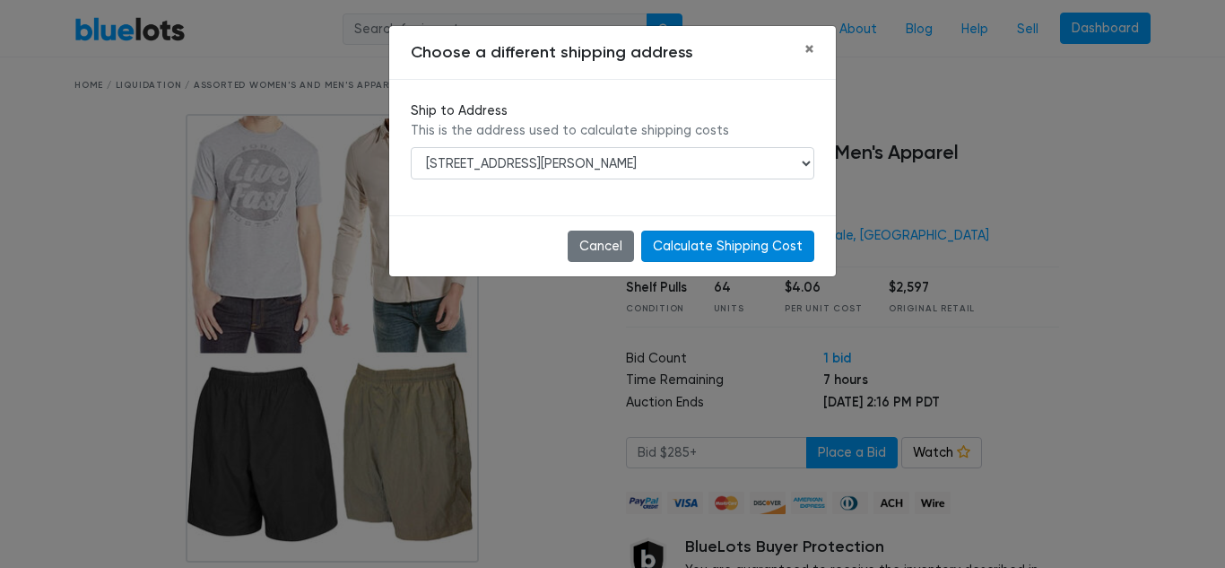
click at [702, 248] on input "Calculate Shipping Cost" at bounding box center [727, 247] width 173 height 32
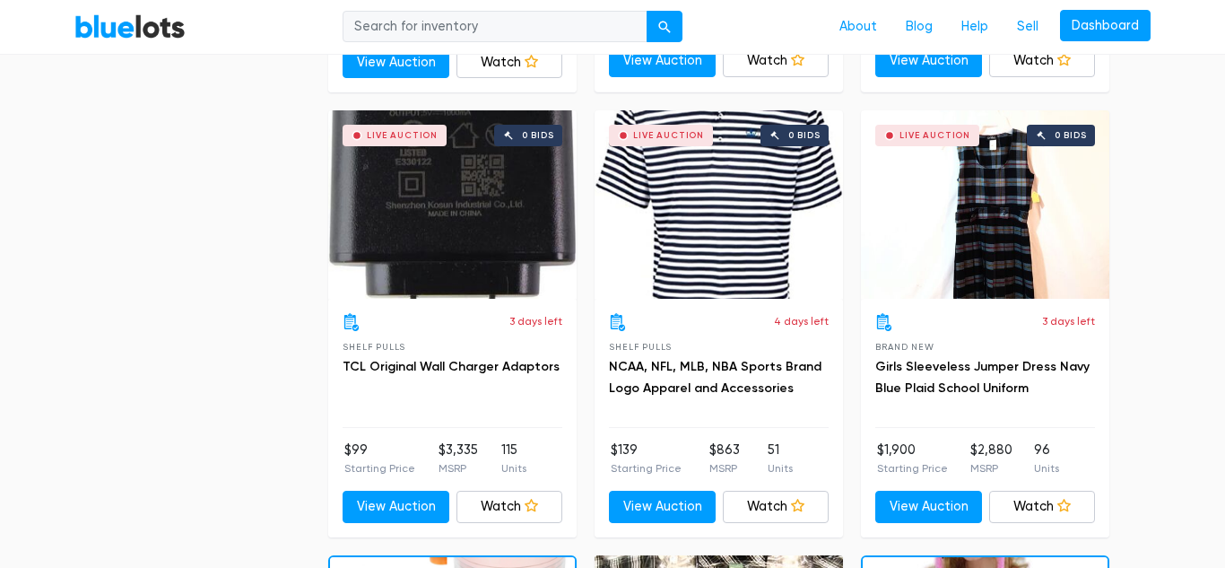
scroll to position [7185, 0]
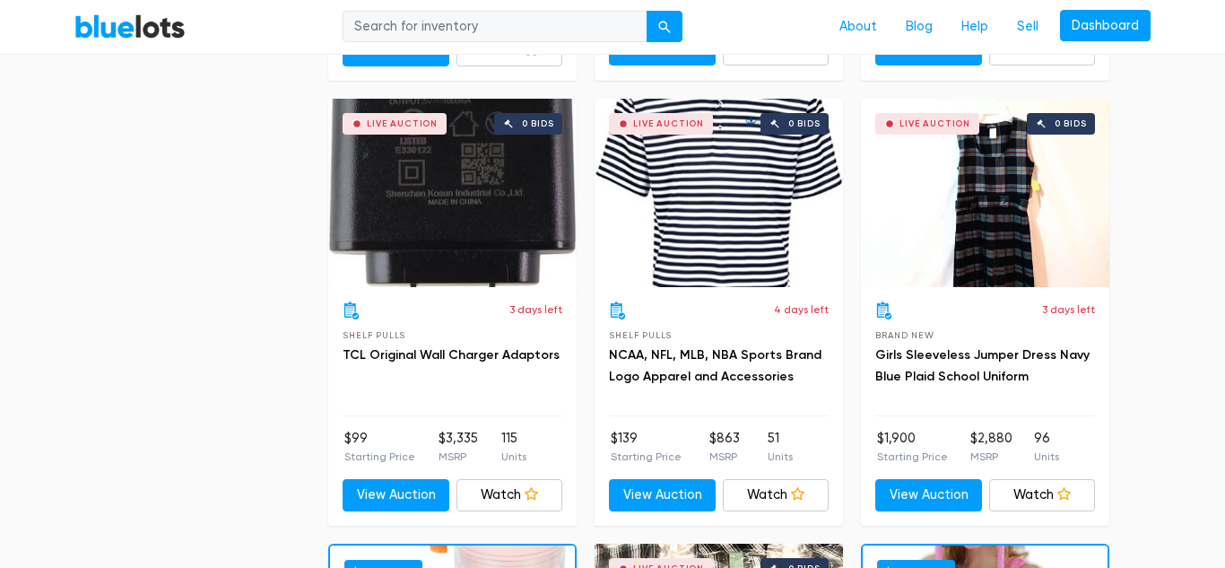
click at [727, 359] on h3 "NCAA, NFL, MLB, NBA Sports Brand Logo Apparel and Accessories" at bounding box center [719, 365] width 220 height 43
click at [718, 373] on link "NCAA, NFL, MLB, NBA Sports Brand Logo Apparel and Accessories" at bounding box center [715, 365] width 213 height 37
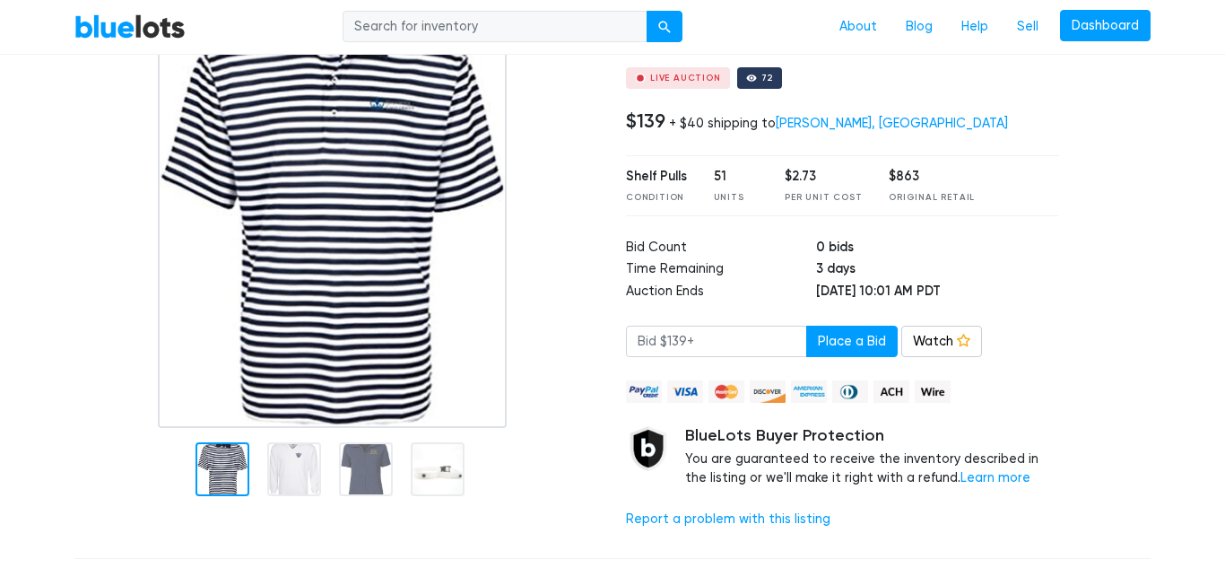
scroll to position [190, 0]
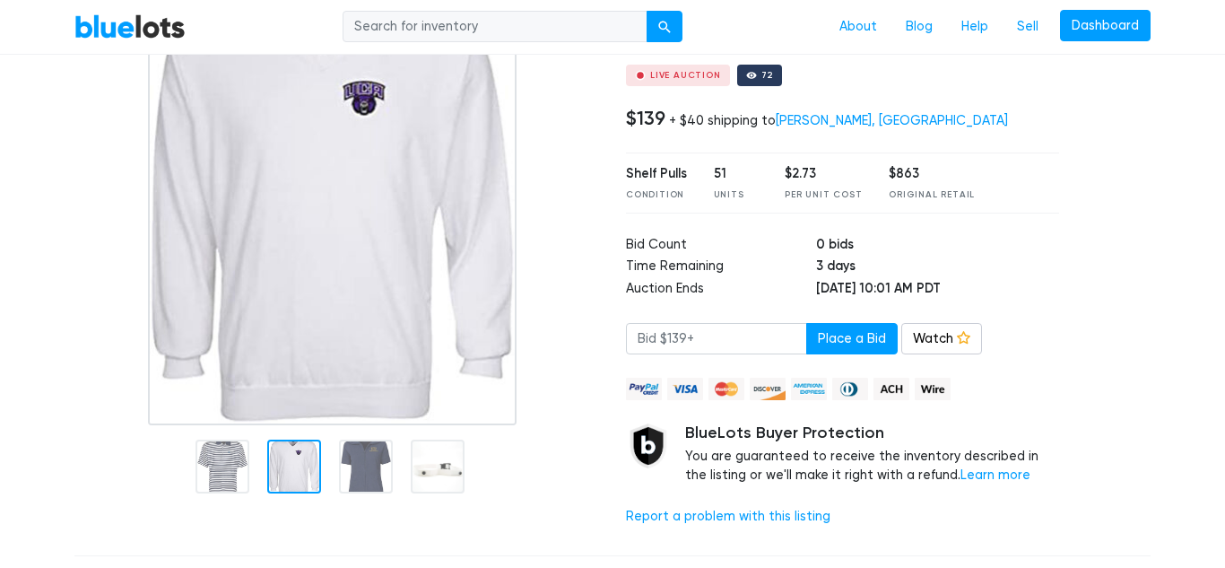
click at [286, 475] on div at bounding box center [294, 467] width 54 height 54
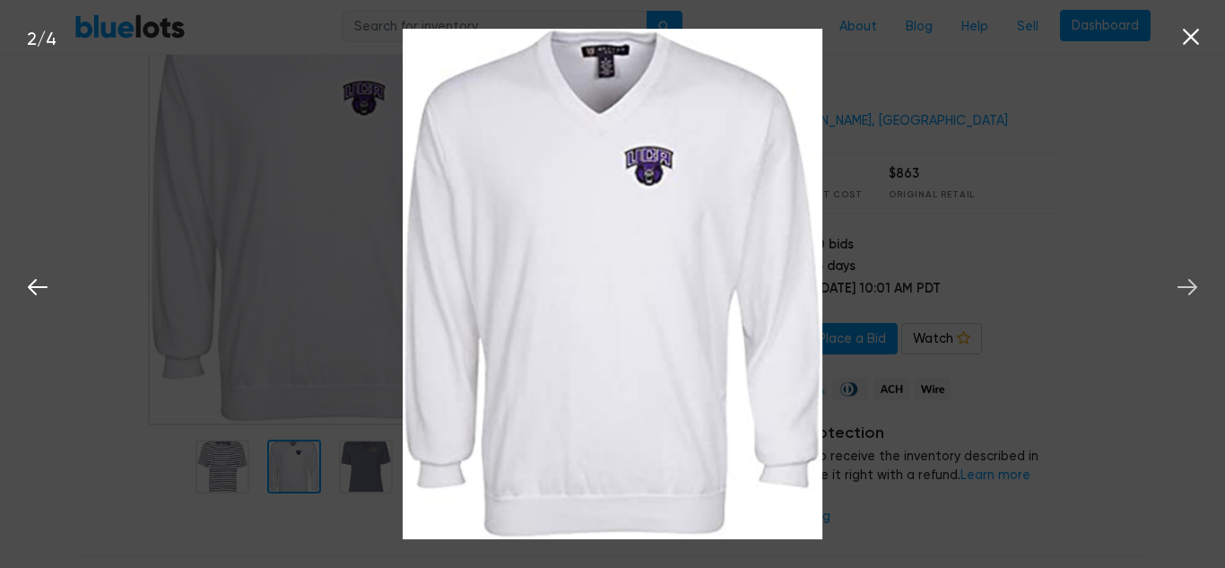
click at [1193, 285] on icon at bounding box center [1187, 287] width 27 height 27
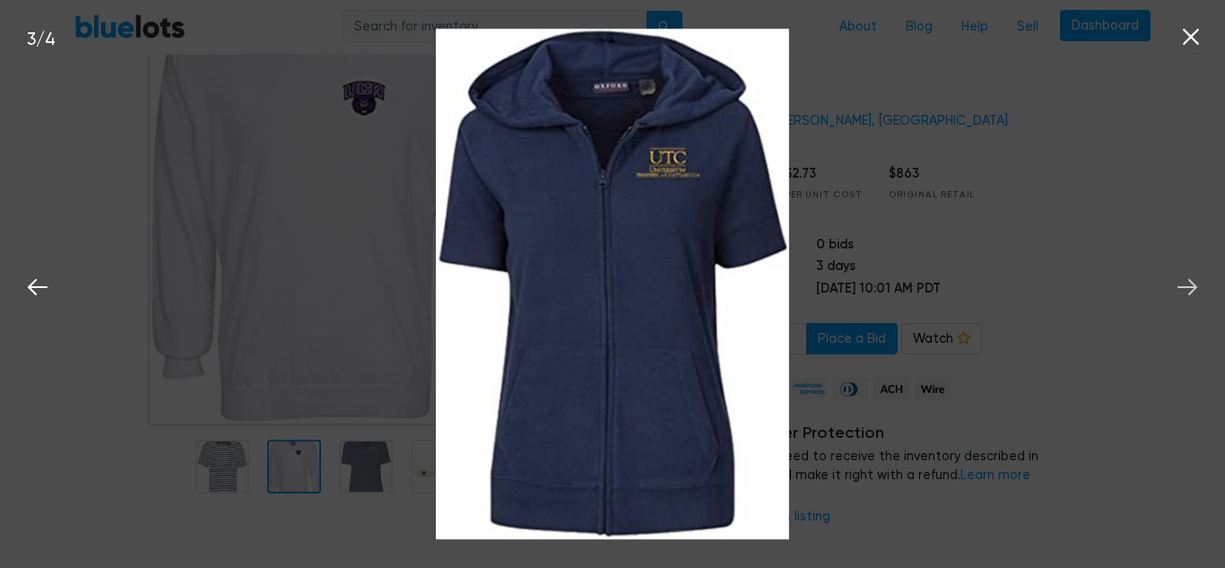
click at [1193, 285] on icon at bounding box center [1187, 287] width 27 height 27
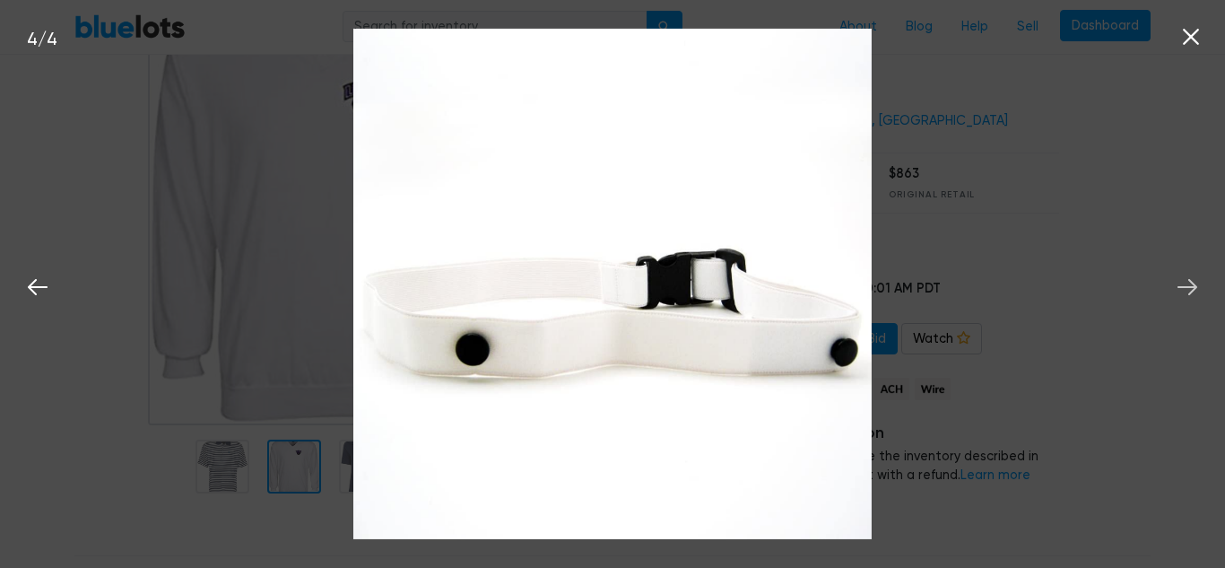
click at [1193, 285] on icon at bounding box center [1187, 287] width 27 height 27
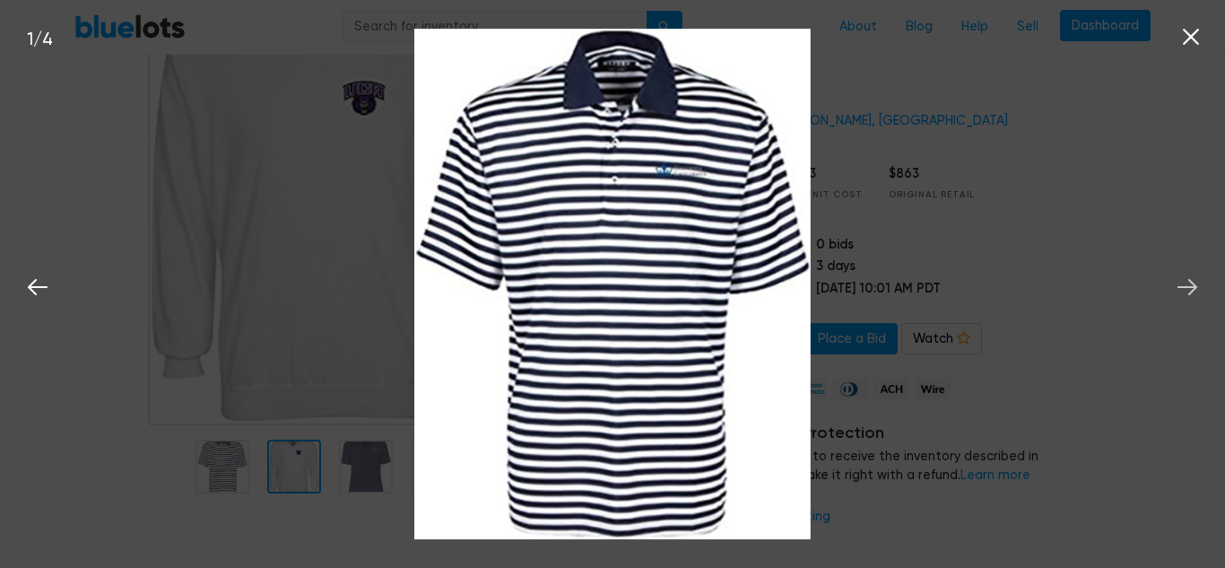
click at [1193, 285] on icon at bounding box center [1187, 287] width 27 height 27
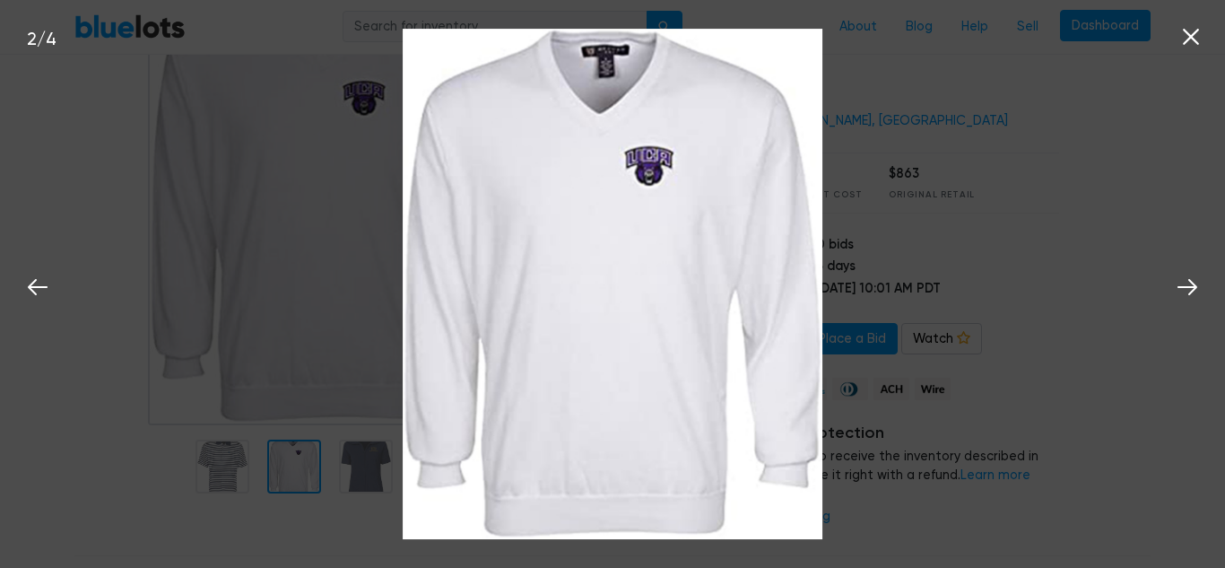
click at [1185, 31] on icon at bounding box center [1191, 37] width 16 height 16
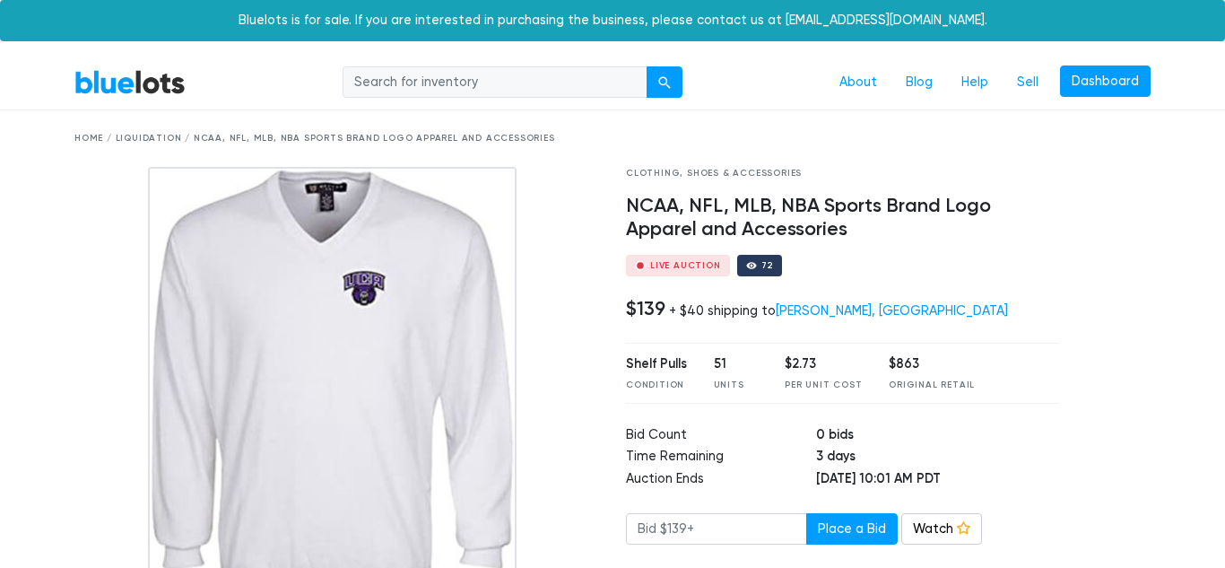
click at [540, 301] on div at bounding box center [336, 391] width 525 height 449
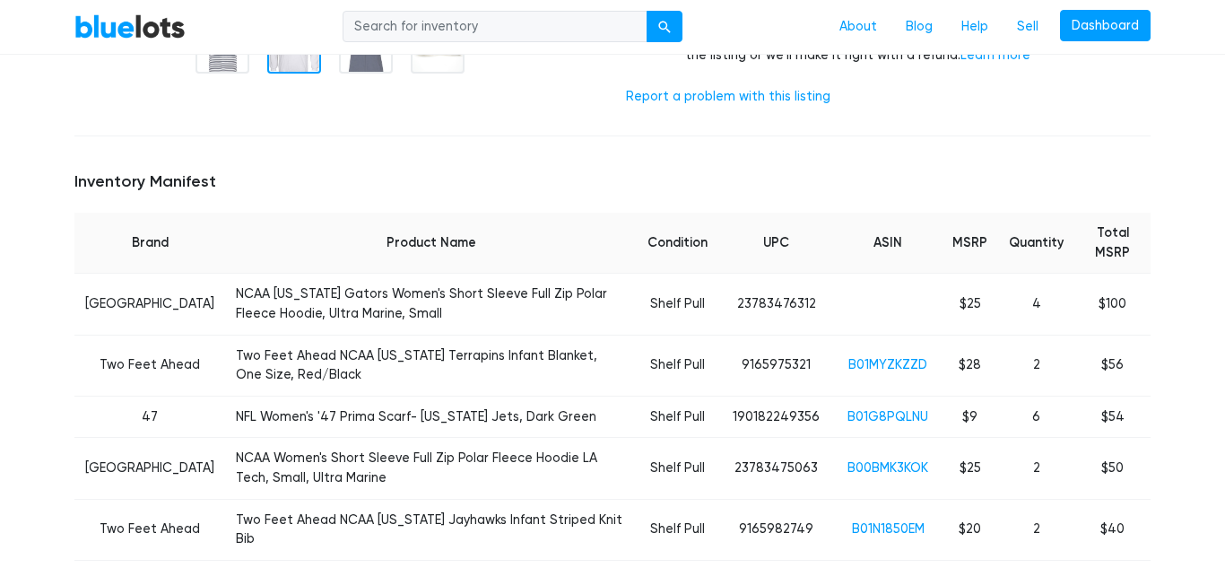
scroll to position [611, 0]
click at [861, 364] on link "B01MYZKZZD" at bounding box center [888, 363] width 79 height 15
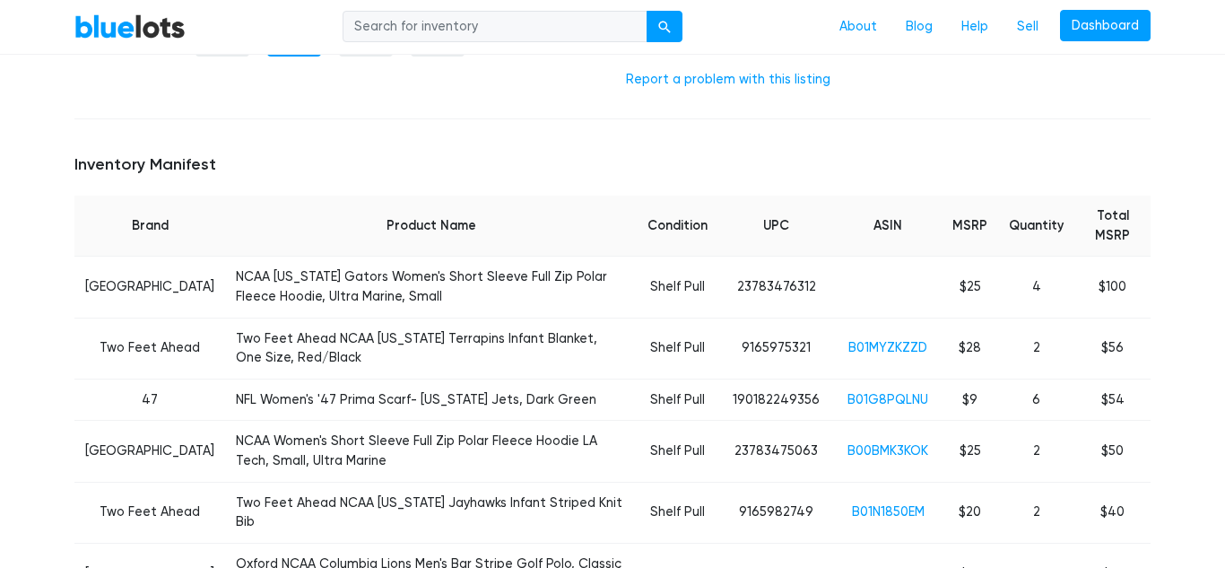
scroll to position [637, 0]
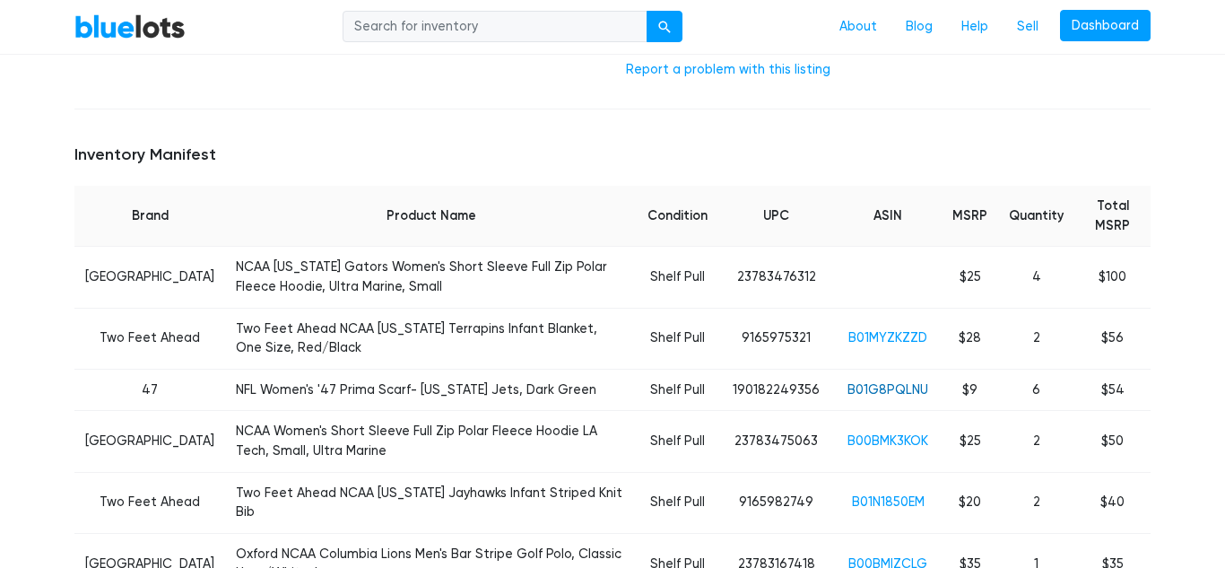
click at [902, 386] on link "B01G8PQLNU" at bounding box center [888, 389] width 81 height 15
click at [894, 505] on link "B01N1850EM" at bounding box center [888, 501] width 73 height 15
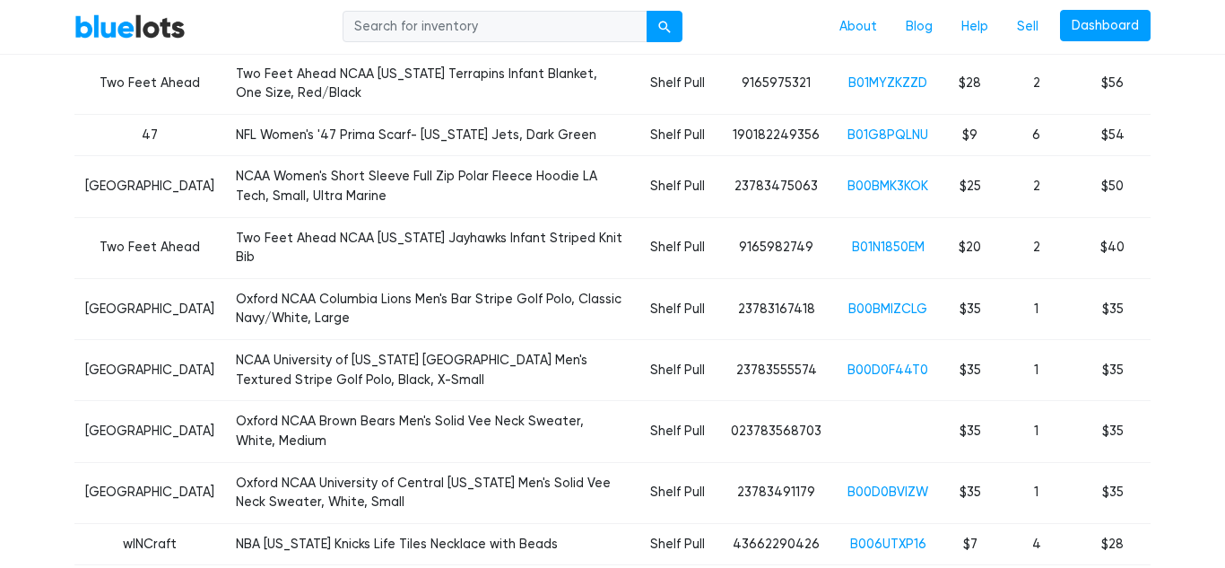
scroll to position [893, 0]
click at [880, 484] on link "B00D0BVIZW" at bounding box center [888, 491] width 81 height 15
click at [893, 536] on link "B006UTXP16" at bounding box center [888, 543] width 76 height 15
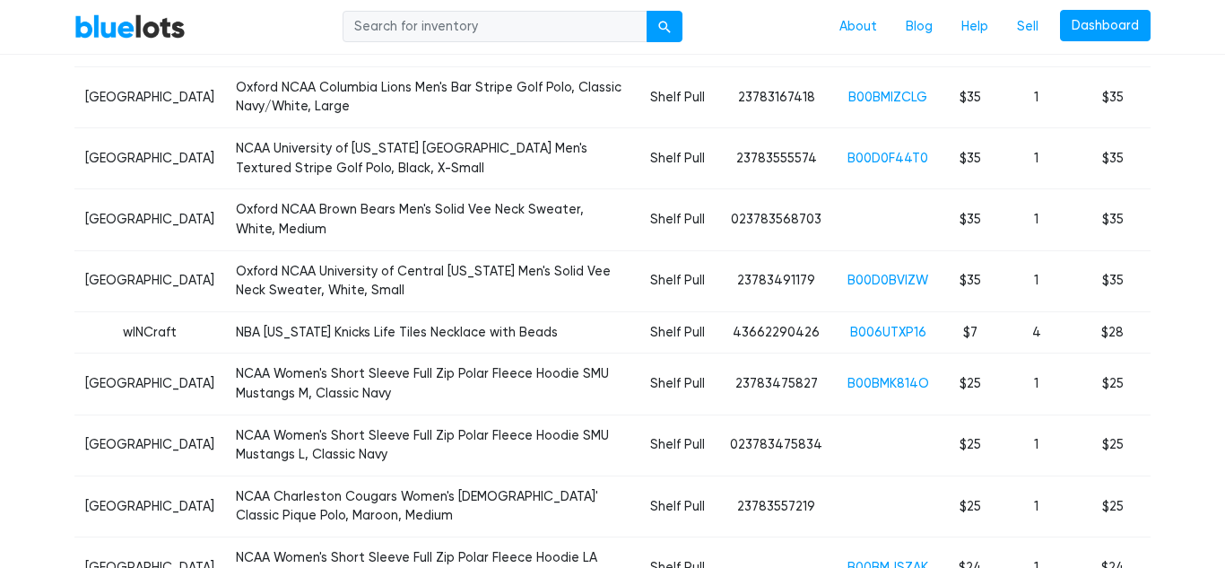
scroll to position [1105, 0]
click at [885, 374] on link "B00BMK814O" at bounding box center [889, 381] width 82 height 15
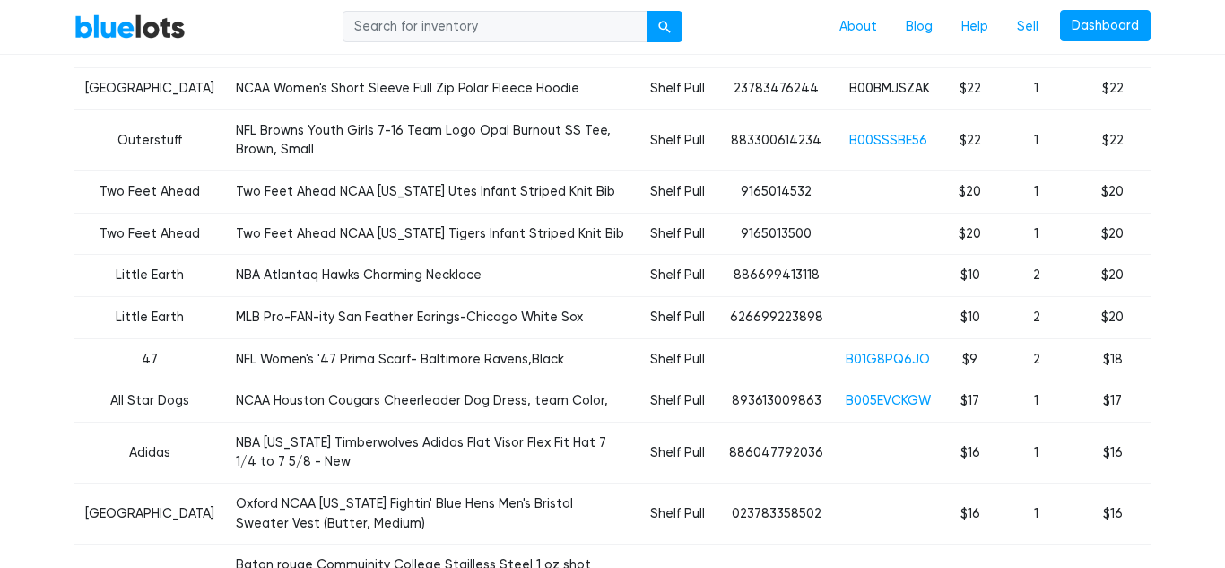
click at [870, 127] on td "B00SSSBE56" at bounding box center [888, 139] width 108 height 61
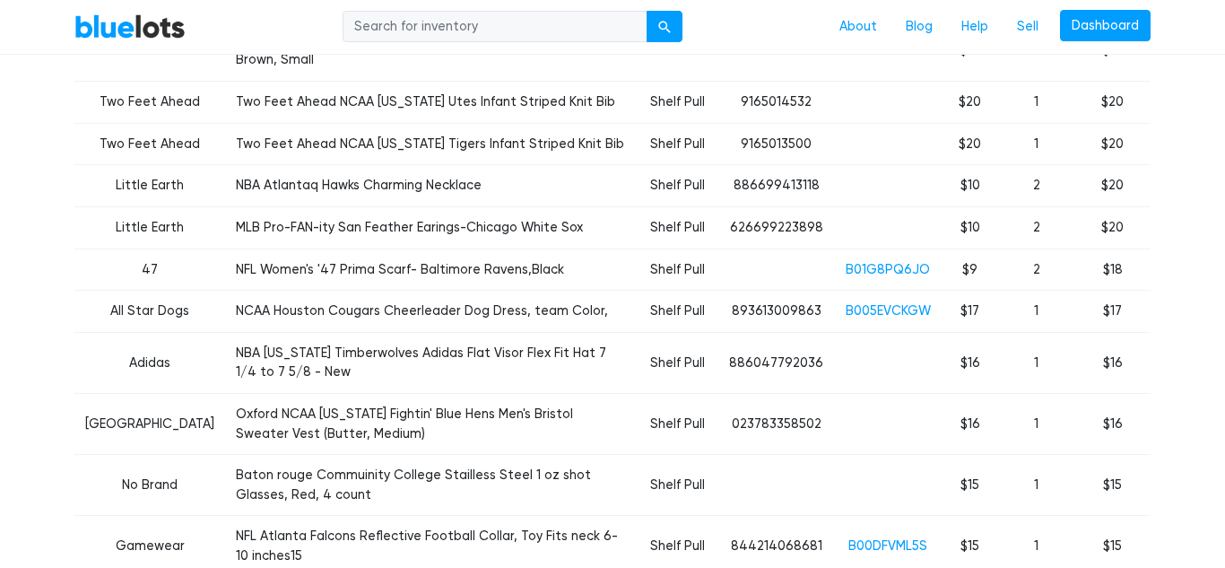
scroll to position [1730, 0]
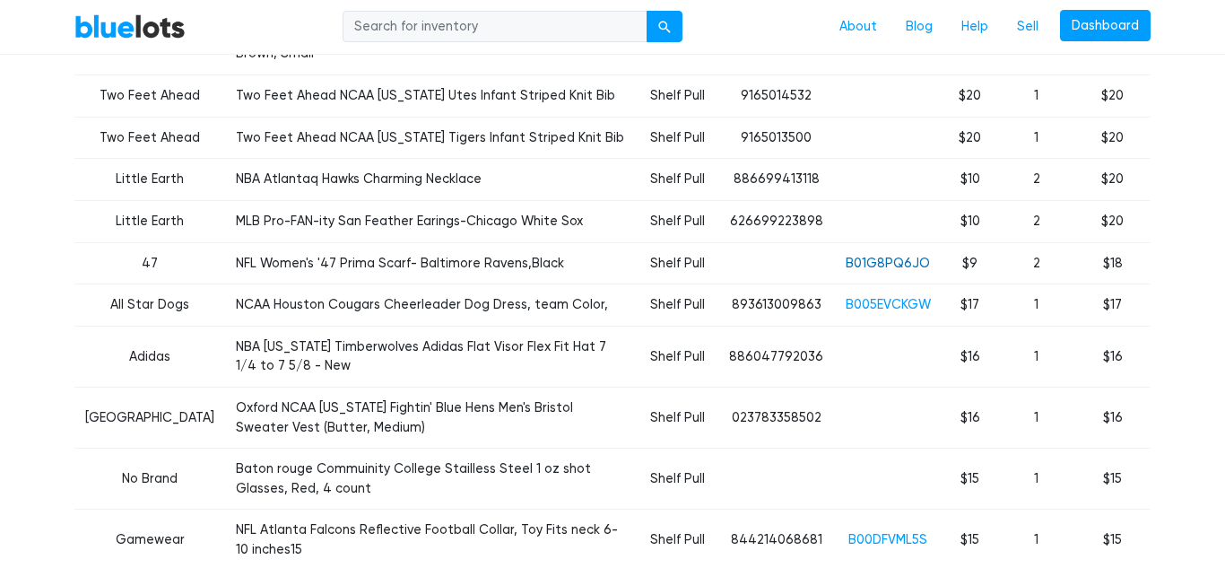
click at [870, 265] on link "B01G8PQ6JO" at bounding box center [888, 263] width 84 height 15
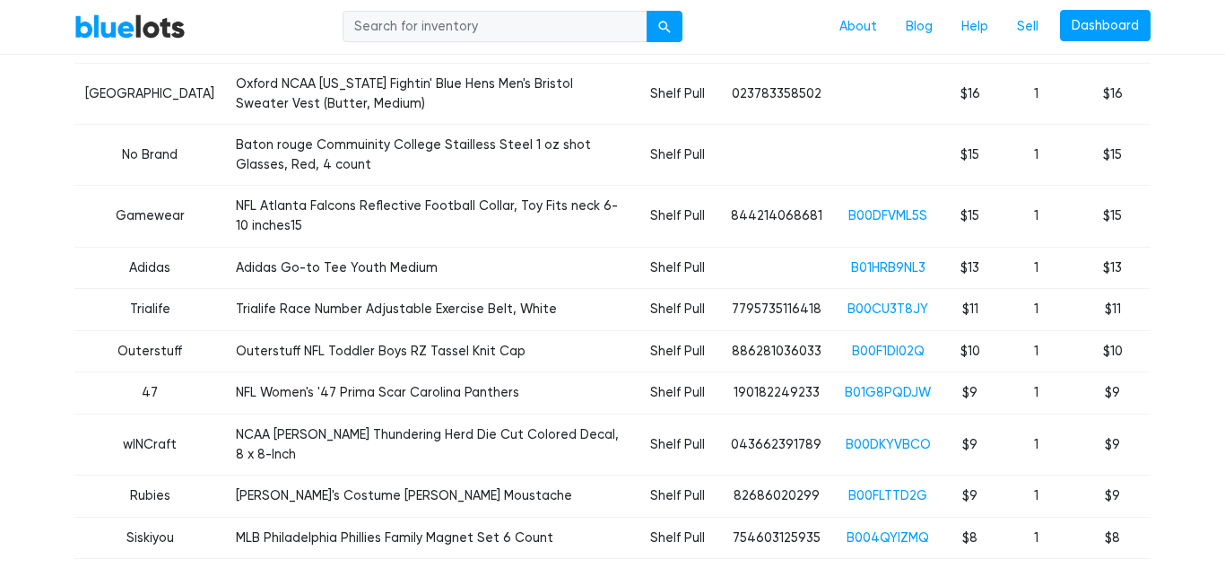
scroll to position [2059, 0]
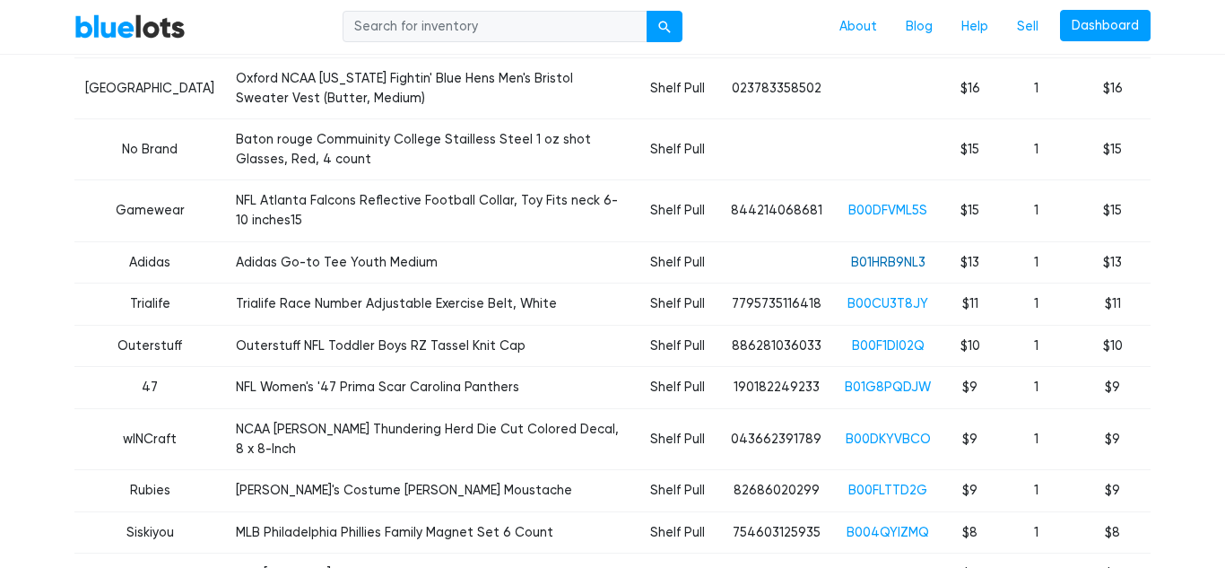
click at [876, 255] on link "B01HRB9NL3" at bounding box center [888, 262] width 74 height 15
click at [877, 431] on link "B00DKYVBCO" at bounding box center [888, 438] width 85 height 15
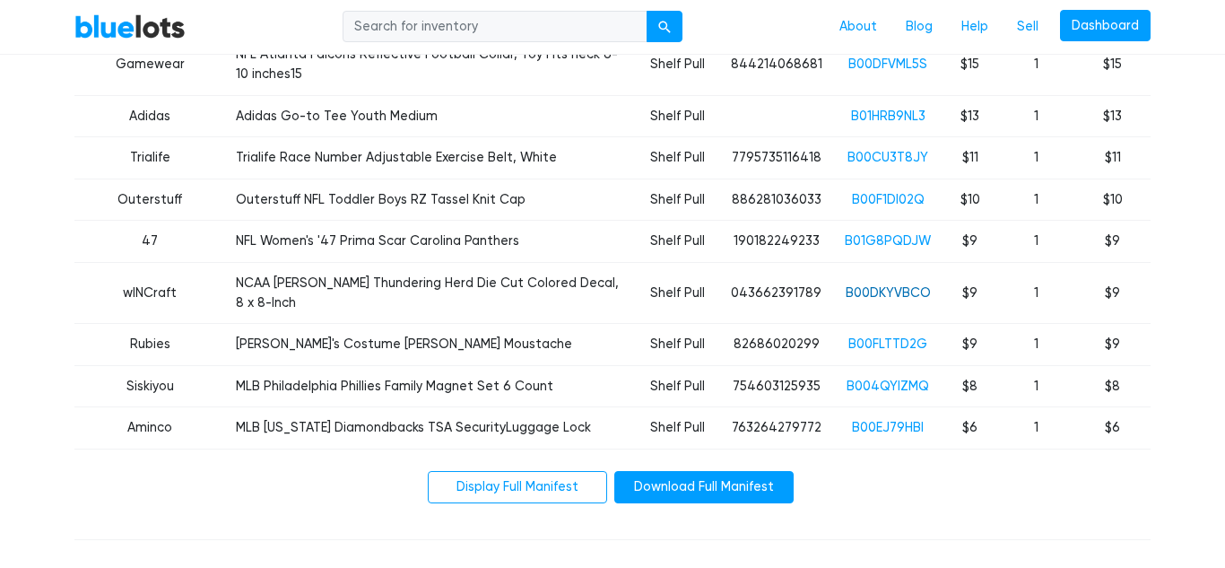
scroll to position [2208, 0]
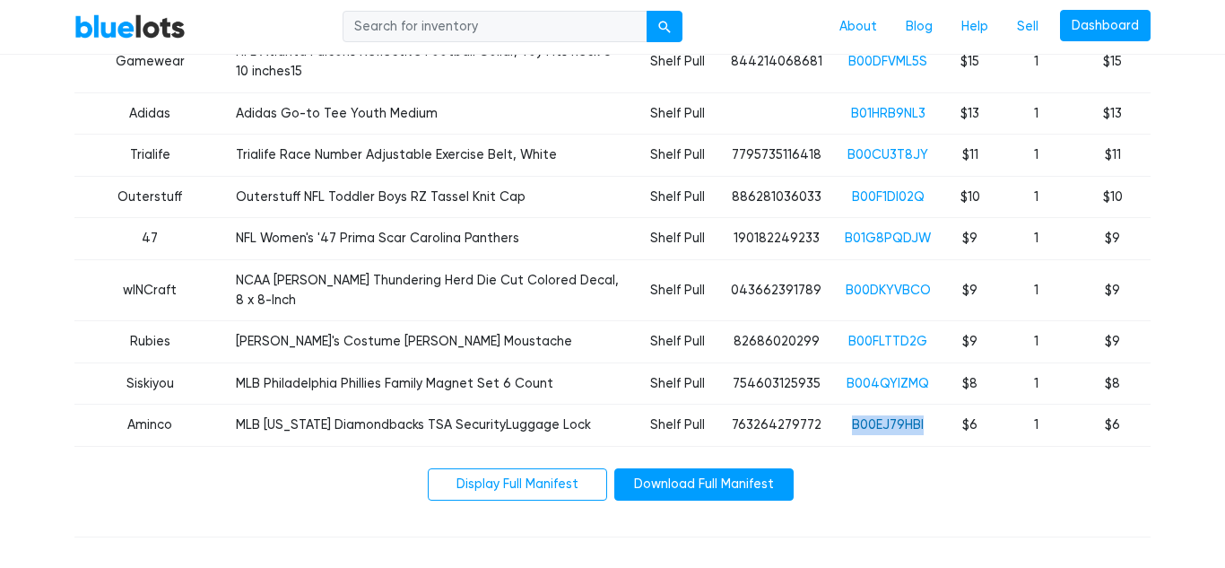
click at [883, 417] on link "B00EJ79HBI" at bounding box center [888, 424] width 72 height 15
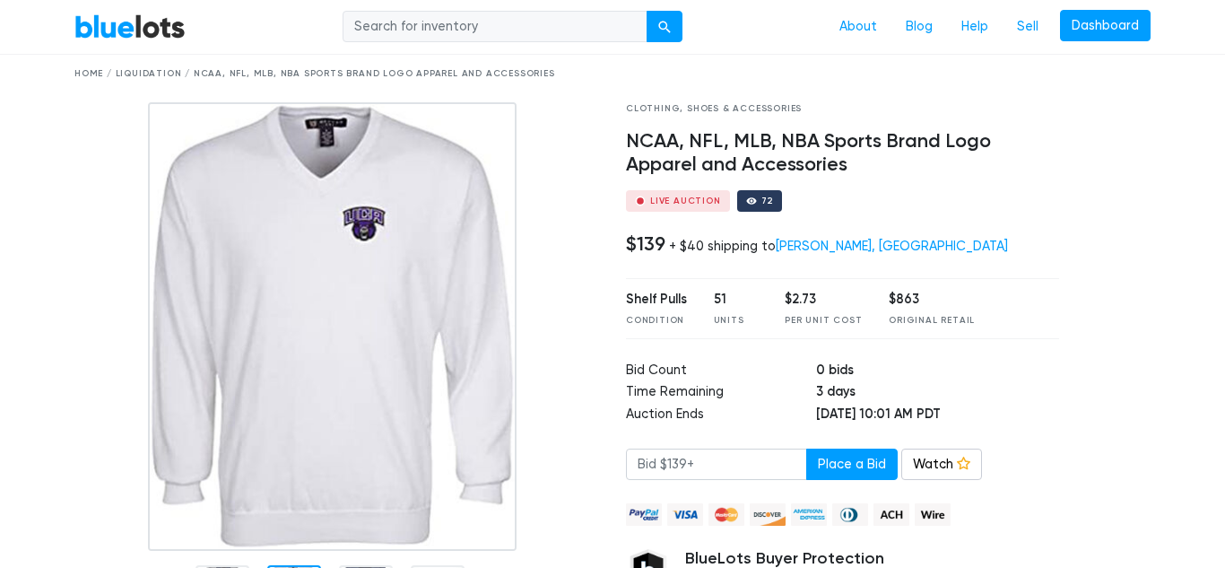
scroll to position [0, 0]
